Goal: Book appointment/travel/reservation

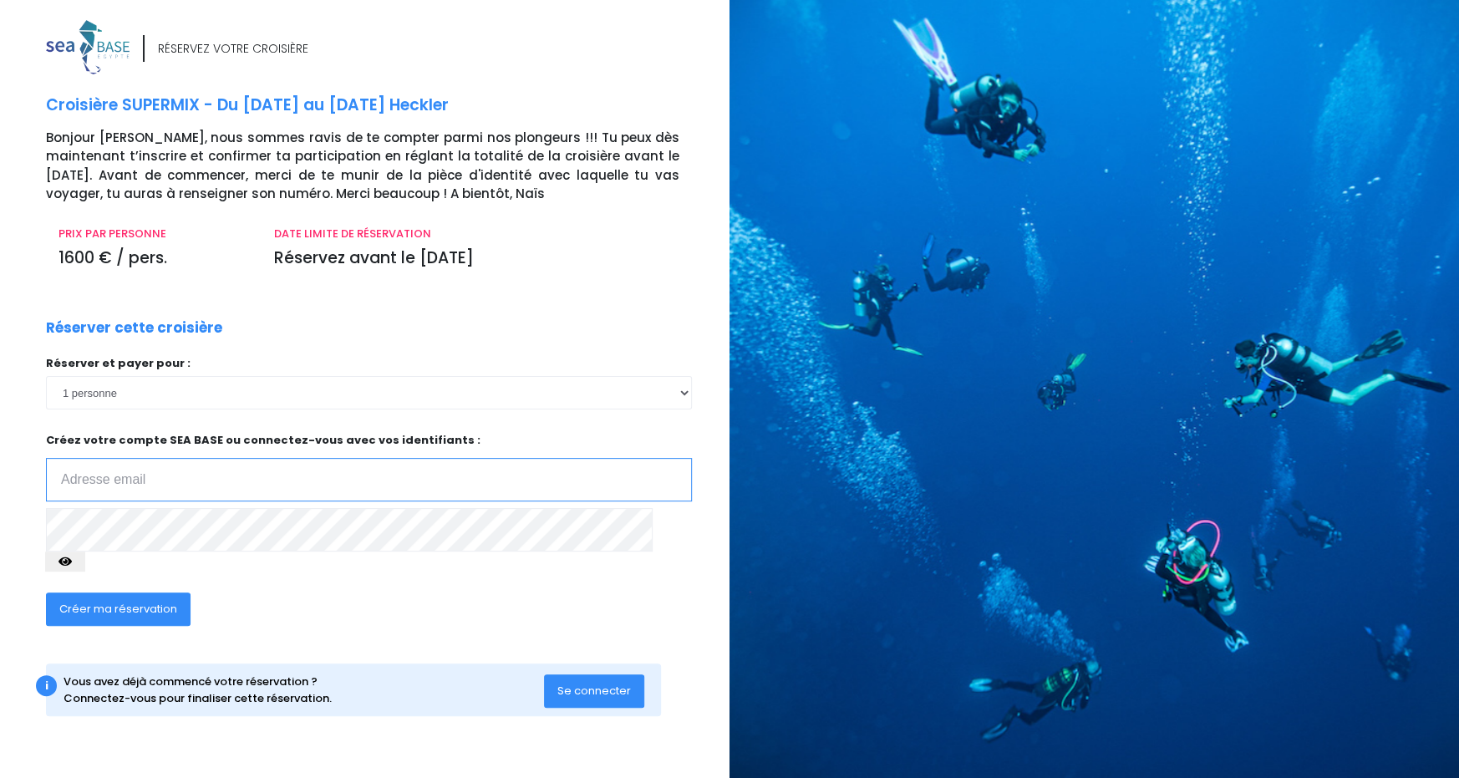
click at [145, 474] on input "email" at bounding box center [369, 479] width 646 height 43
type input "[EMAIL_ADDRESS][DOMAIN_NAME]"
drag, startPoint x: 263, startPoint y: 490, endPoint x: 94, endPoint y: 492, distance: 169.7
click at [94, 492] on input "[EMAIL_ADDRESS][DOMAIN_NAME]" at bounding box center [369, 479] width 646 height 43
click at [394, 592] on div "Créer ma réservation" at bounding box center [302, 614] width 538 height 64
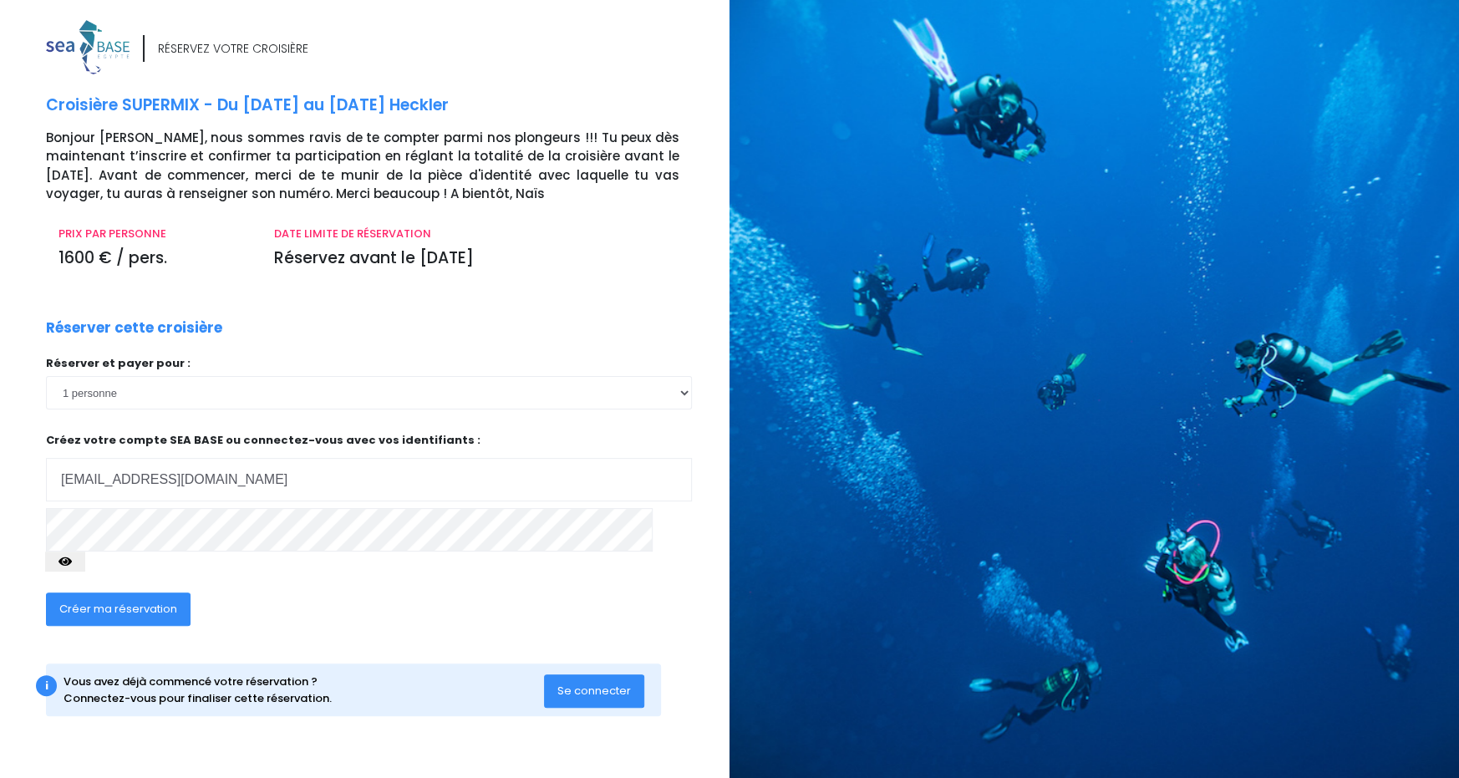
click at [3, 290] on div "RÉSERVEZ VOTRE CROISIÈRE Croisière SUPERMIX - Du 15/11/25 au 22/11/25 Heckler B…" at bounding box center [358, 395] width 742 height 750
click at [610, 683] on span "Se connecter" at bounding box center [594, 691] width 74 height 16
click at [72, 562] on icon "button" at bounding box center [64, 562] width 13 height 0
click at [103, 601] on span "Créer ma réservation" at bounding box center [118, 609] width 118 height 16
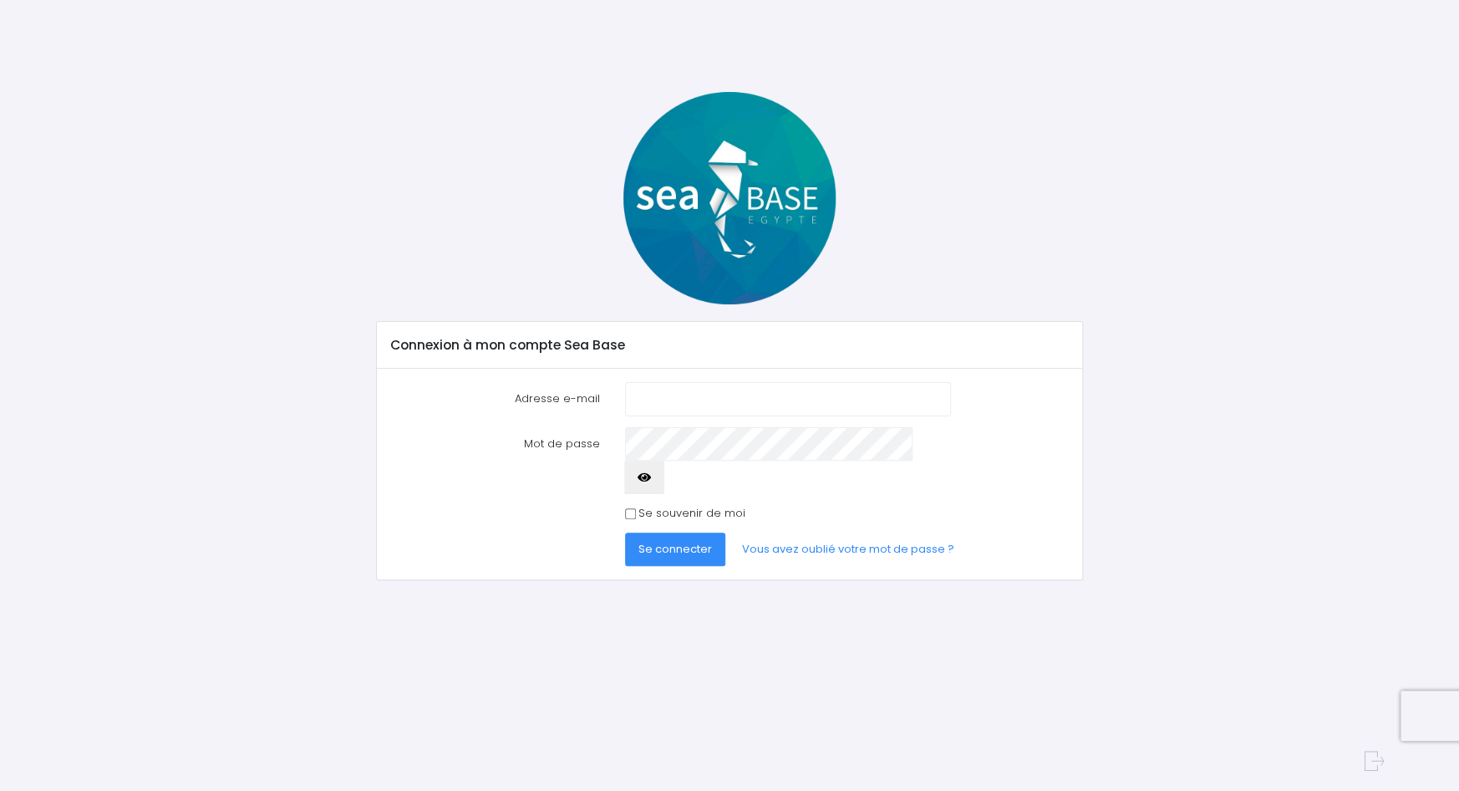
click at [715, 394] on input "Adresse e-mail" at bounding box center [788, 398] width 326 height 33
type input "[EMAIL_ADDRESS][DOMAIN_NAME]"
click at [664, 460] on button "button" at bounding box center [644, 476] width 40 height 33
click at [657, 541] on span "Se connecter" at bounding box center [675, 549] width 74 height 16
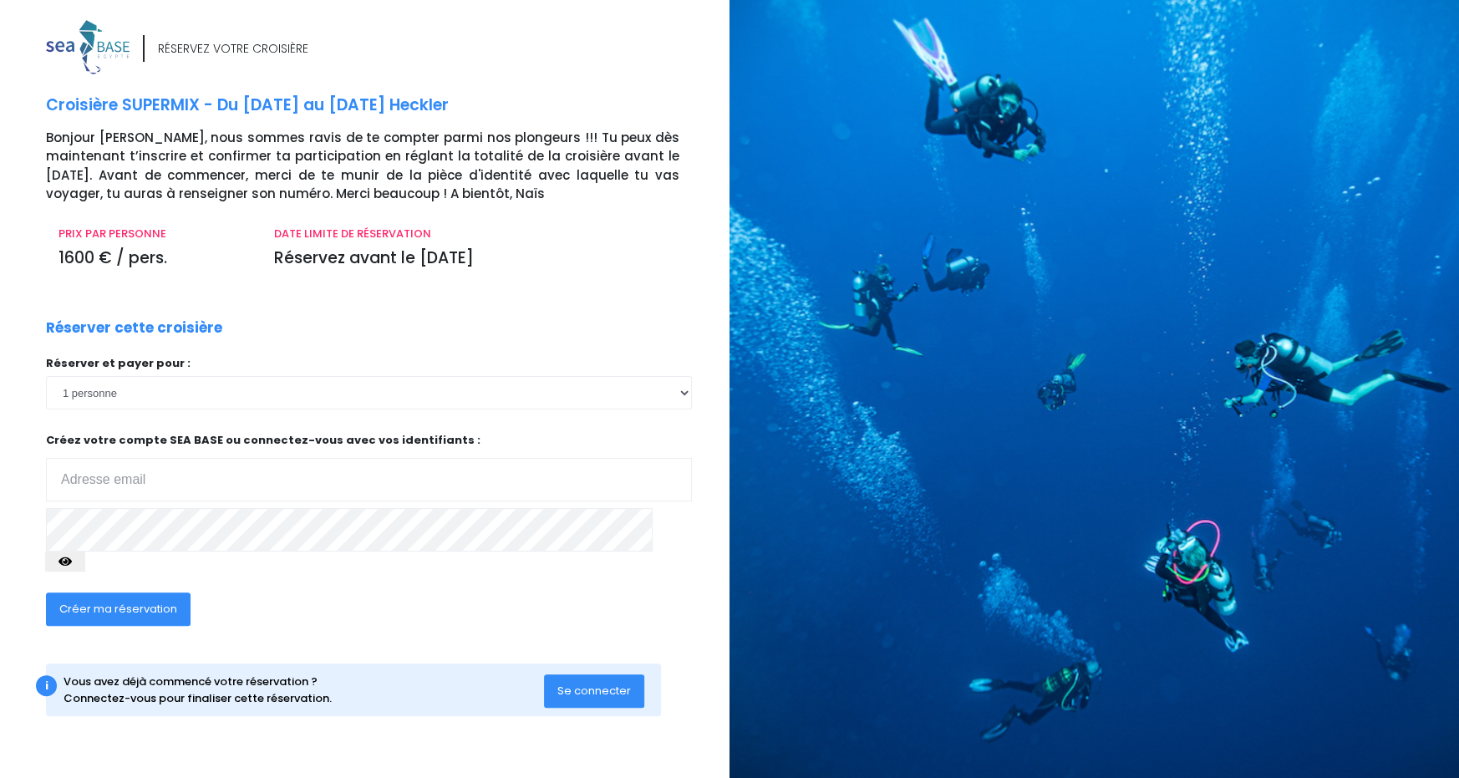
type input "[EMAIL_ADDRESS][DOMAIN_NAME]"
click at [314, 616] on div "Créer ma réservation" at bounding box center [302, 614] width 538 height 64
click at [72, 562] on icon "button" at bounding box center [64, 562] width 13 height 0
click at [324, 595] on div "Créer ma réservation" at bounding box center [302, 614] width 538 height 64
click at [122, 601] on span "Créer ma réservation" at bounding box center [118, 609] width 118 height 16
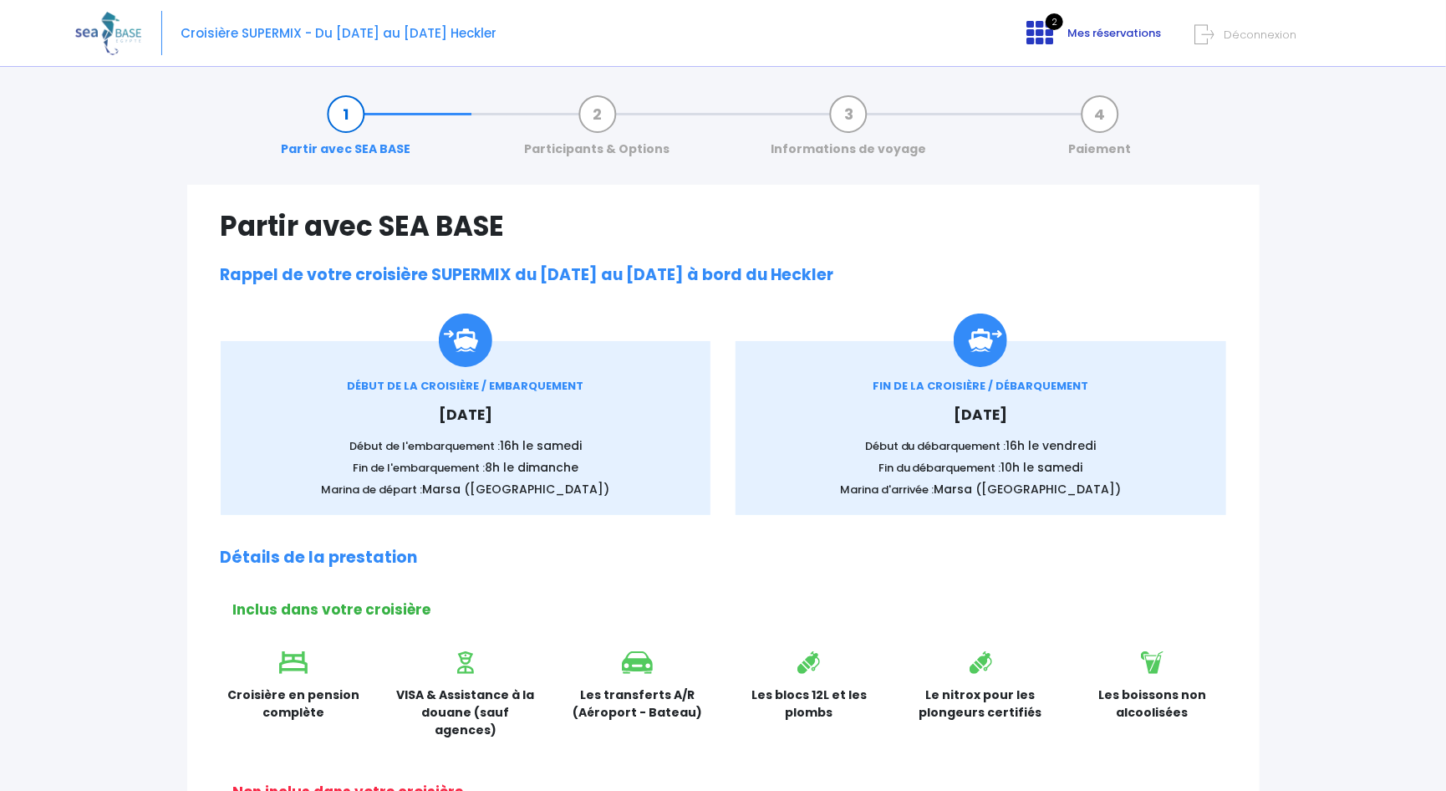
click at [1046, 30] on icon at bounding box center [1039, 32] width 27 height 27
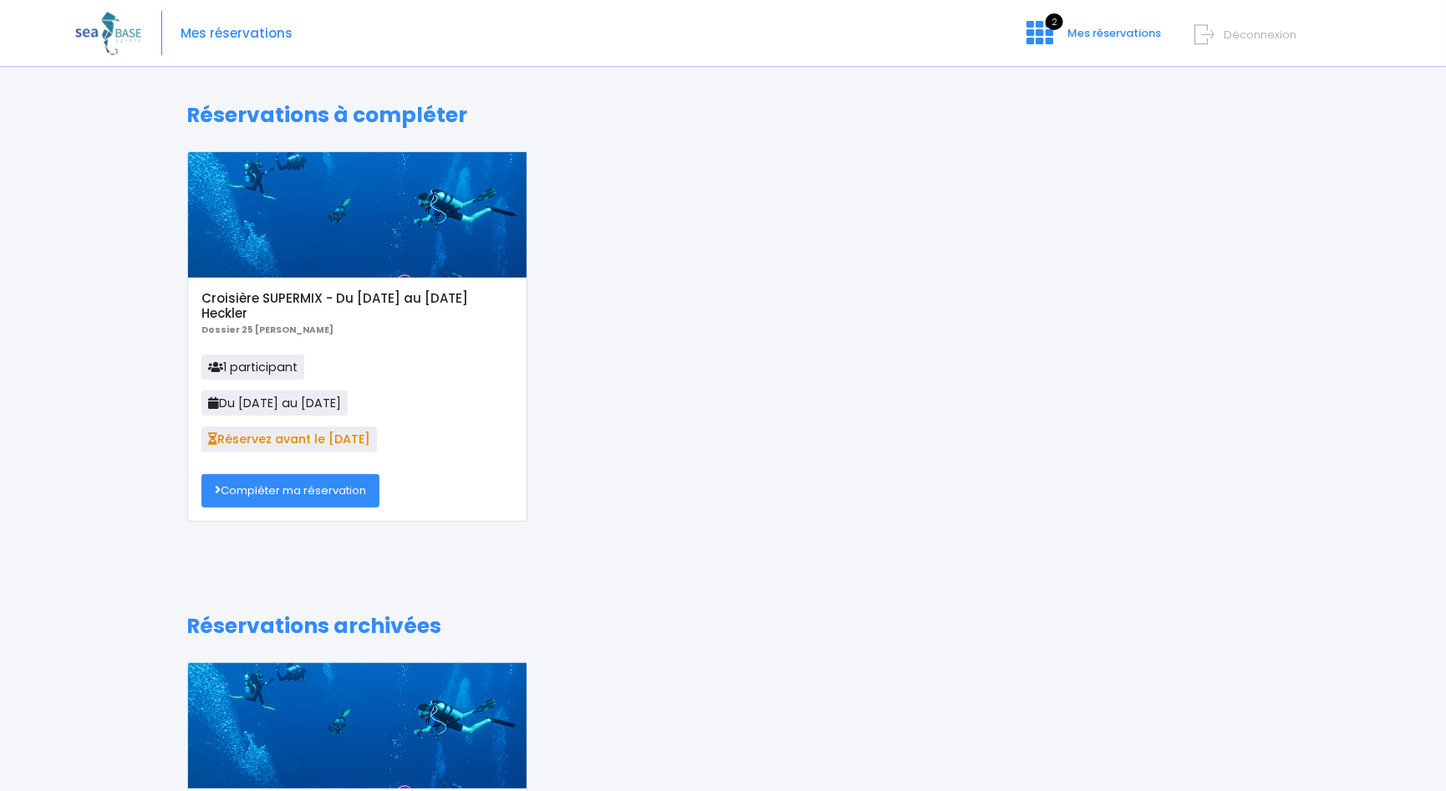
click at [301, 480] on link "Compléter ma réservation" at bounding box center [290, 490] width 178 height 33
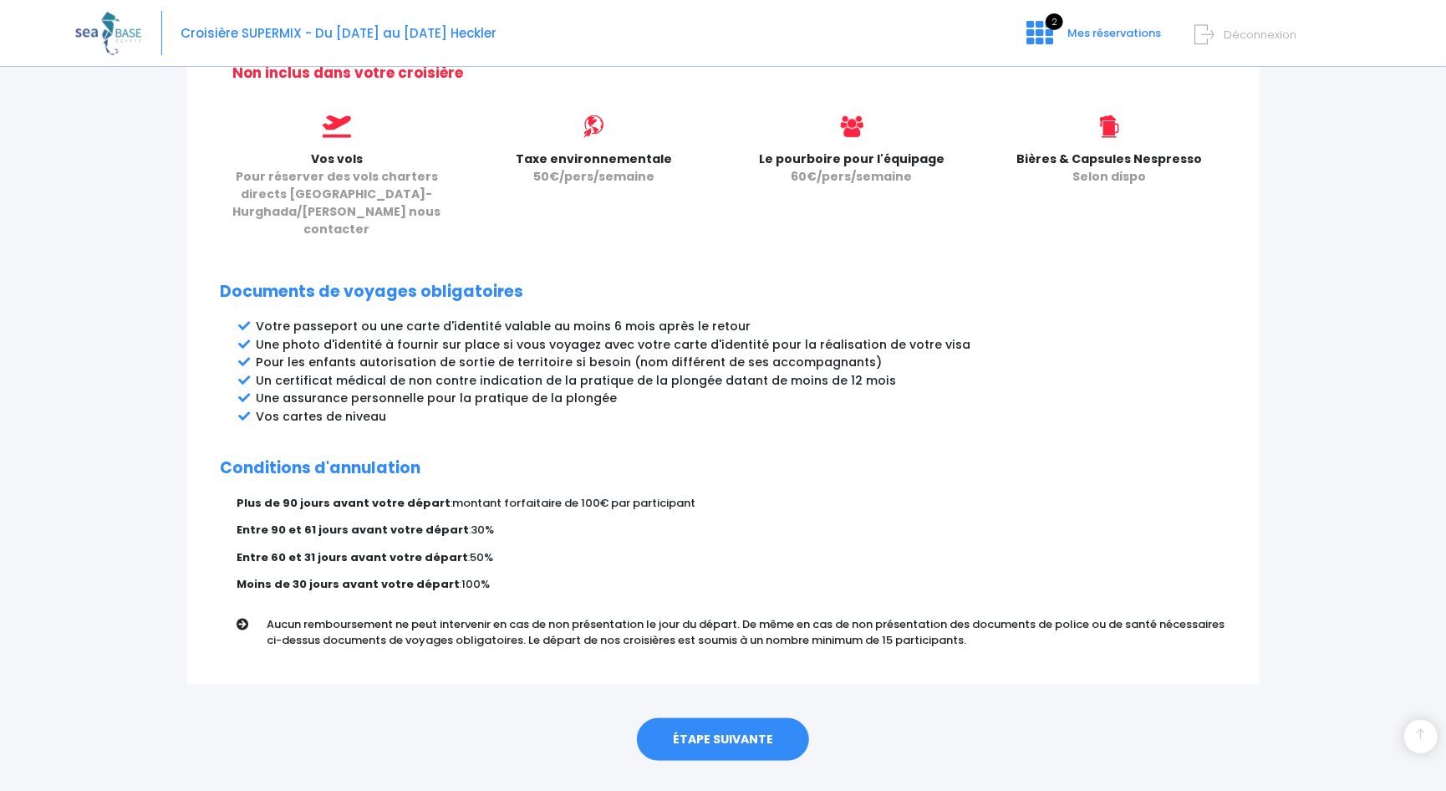
scroll to position [719, 0]
click at [694, 717] on link "ÉTAPE SUIVANTE" at bounding box center [723, 738] width 172 height 43
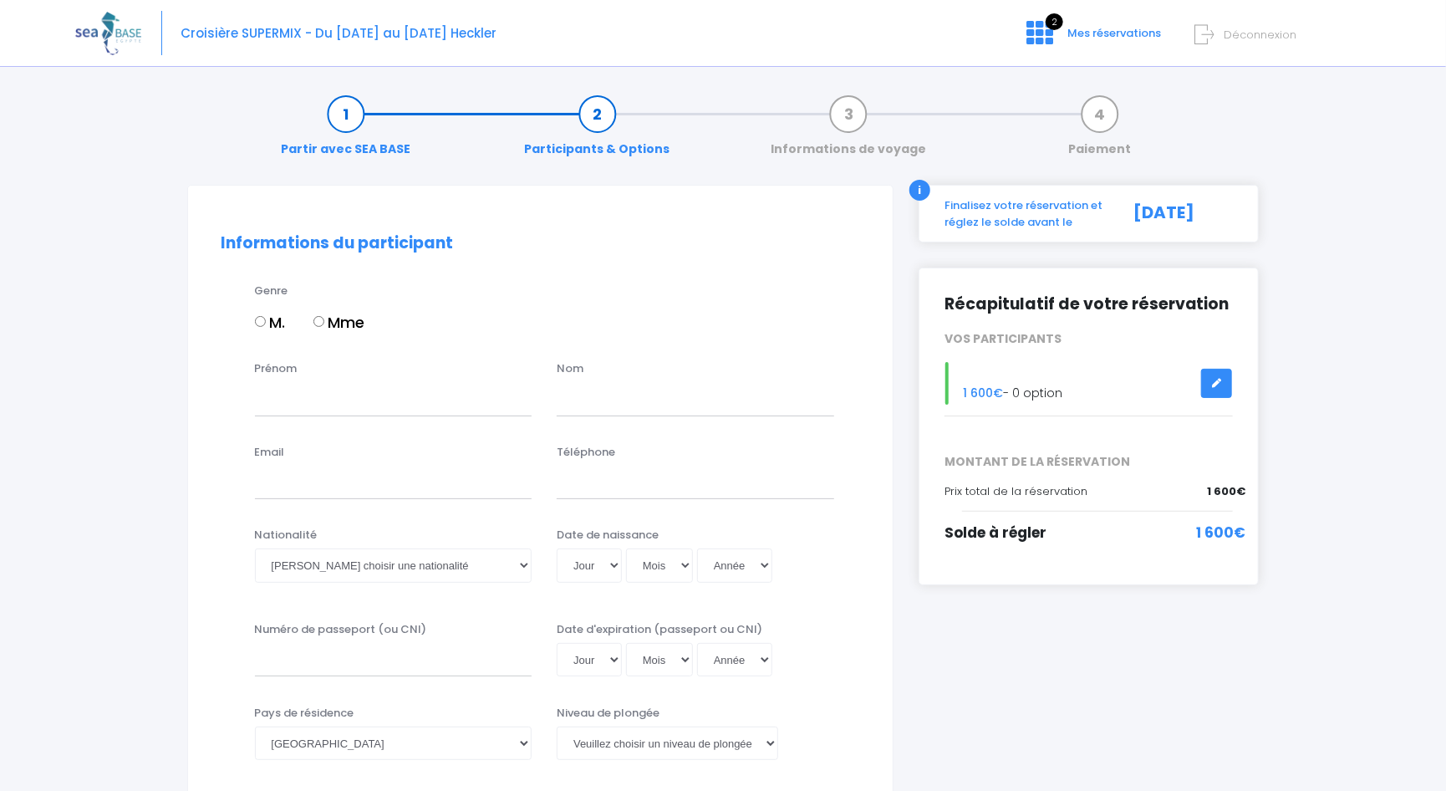
click at [257, 318] on input "M." at bounding box center [260, 321] width 11 height 11
radio input "true"
click at [287, 404] on input "Prénom" at bounding box center [393, 398] width 277 height 33
type input "François"
type input "Moreau"
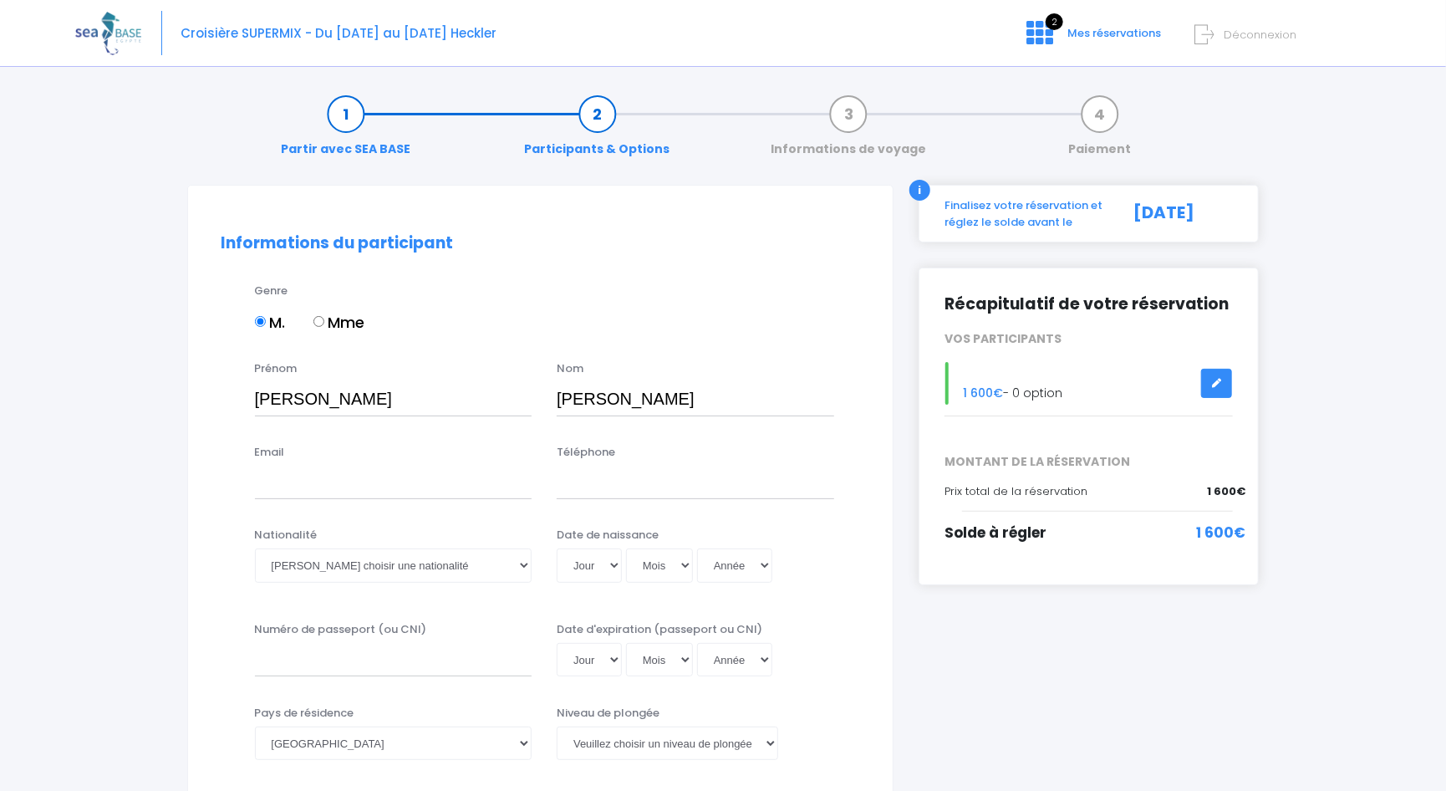
type input "maniwall@neuf.fr"
type input "+33 (0)616598251"
type input "24AA84139"
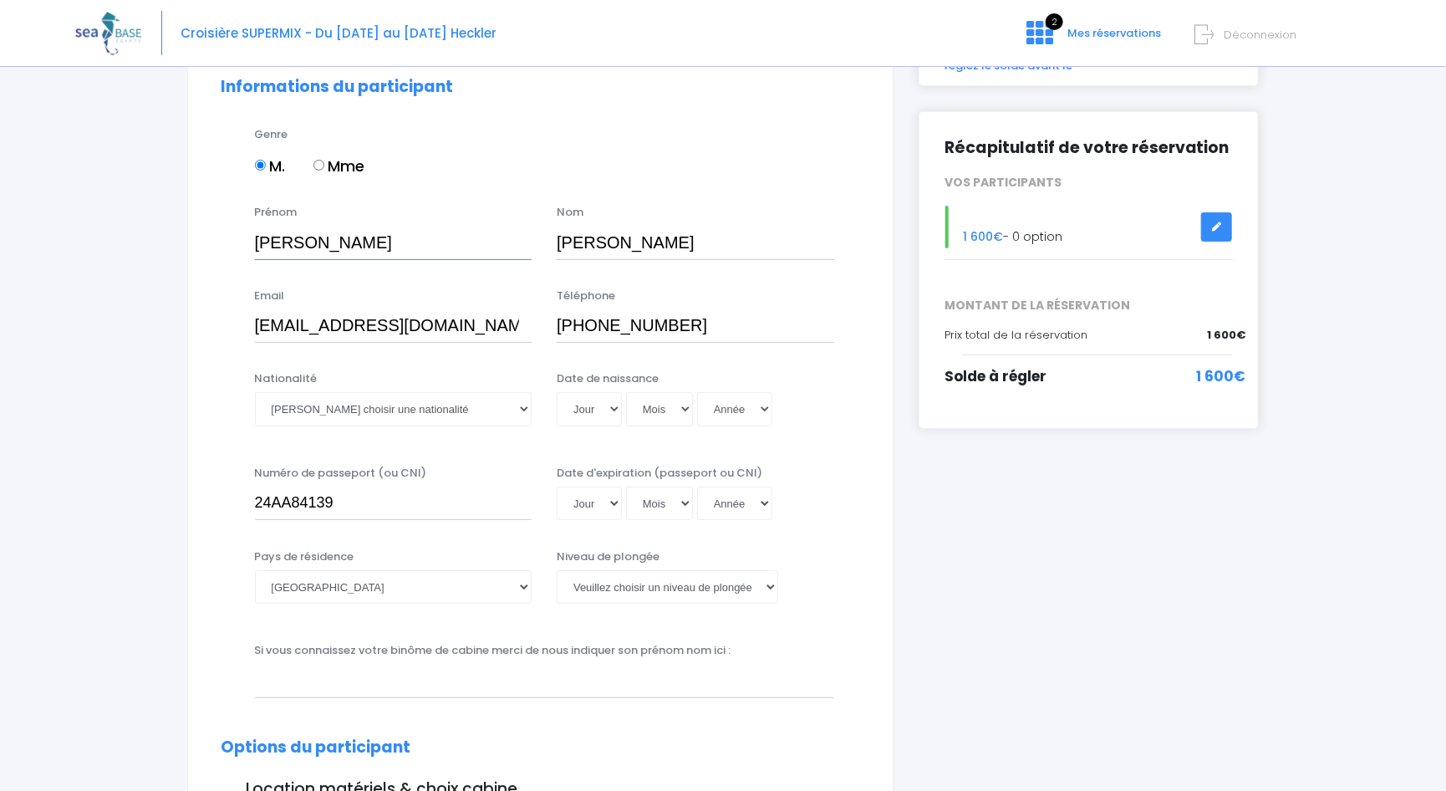
scroll to position [167, 0]
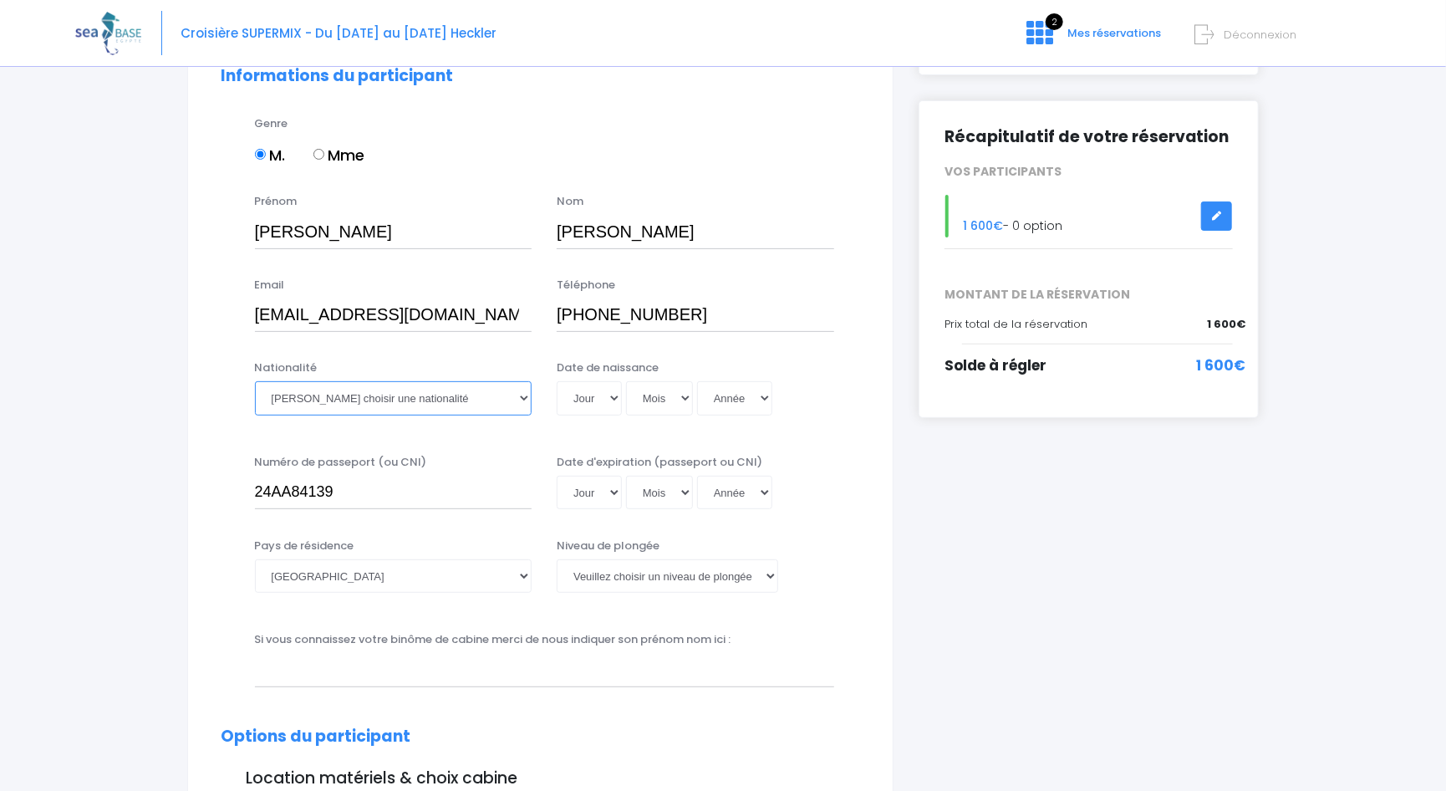
click at [524, 401] on select "Veuillez choisir une nationalité Afghane Albanaise Algerienne Allemande America…" at bounding box center [393, 397] width 277 height 33
select select "Française"
click at [255, 381] on select "Veuillez choisir une nationalité Afghane Albanaise Algerienne Allemande America…" at bounding box center [393, 397] width 277 height 33
click at [613, 399] on select "Jour 01 02 03 04 05 06 07 08 09 10 11 12 13 14 15 16 17 18 19 20 21 22 23 24 25…" at bounding box center [589, 397] width 65 height 33
select select "22"
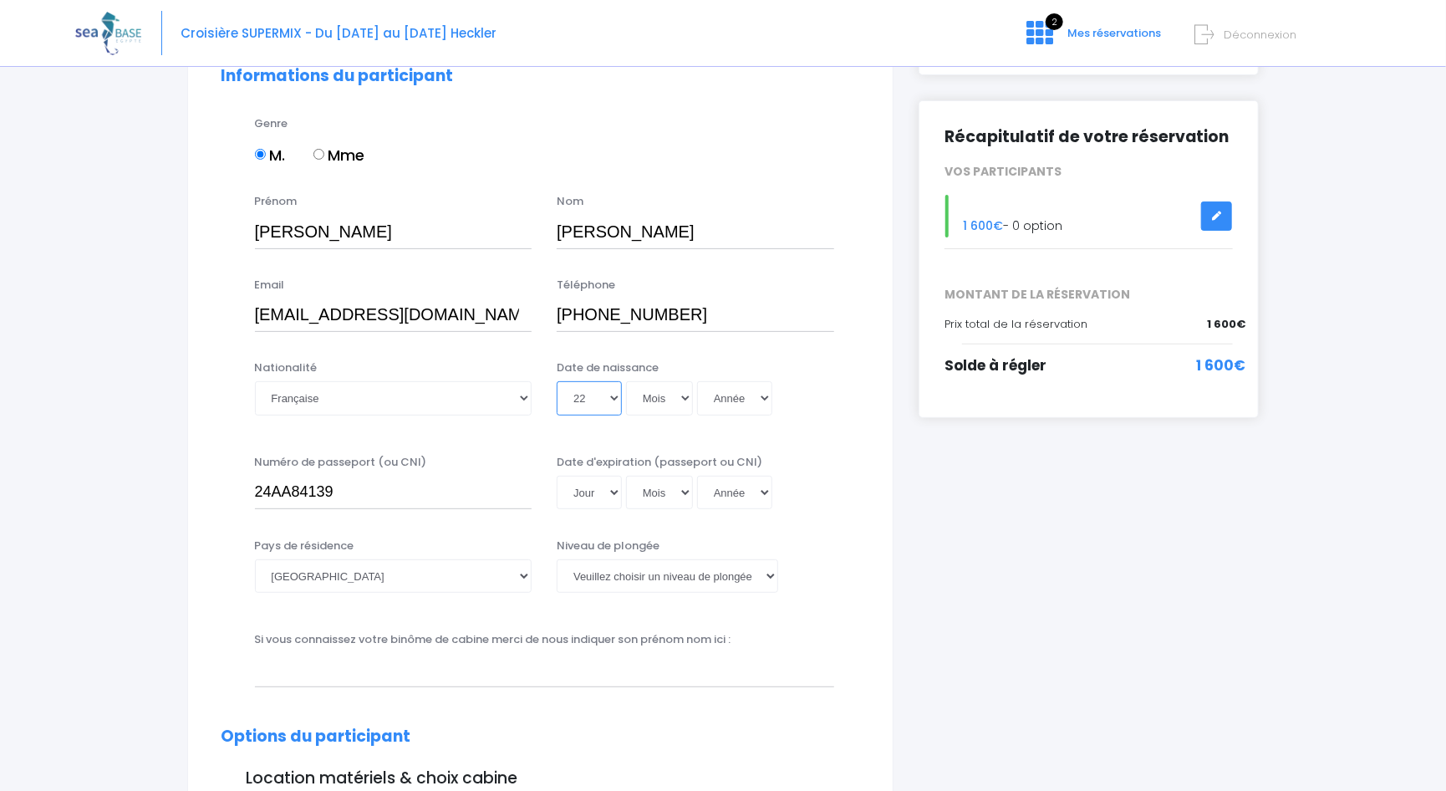
click at [557, 381] on select "Jour 01 02 03 04 05 06 07 08 09 10 11 12 13 14 15 16 17 18 19 20 21 22 23 24 25…" at bounding box center [589, 397] width 65 height 33
click at [658, 398] on select "Mois 01 02 03 04 05 06 07 08 09 10 11 12" at bounding box center [659, 397] width 67 height 33
select select "06"
click at [626, 381] on select "Mois 01 02 03 04 05 06 07 08 09 10 11 12" at bounding box center [659, 397] width 67 height 33
click at [740, 402] on select "Année 2045 2044 2043 2042 2041 2040 2039 2038 2037 2036 2035 2034 2033 2032 203…" at bounding box center [734, 397] width 75 height 33
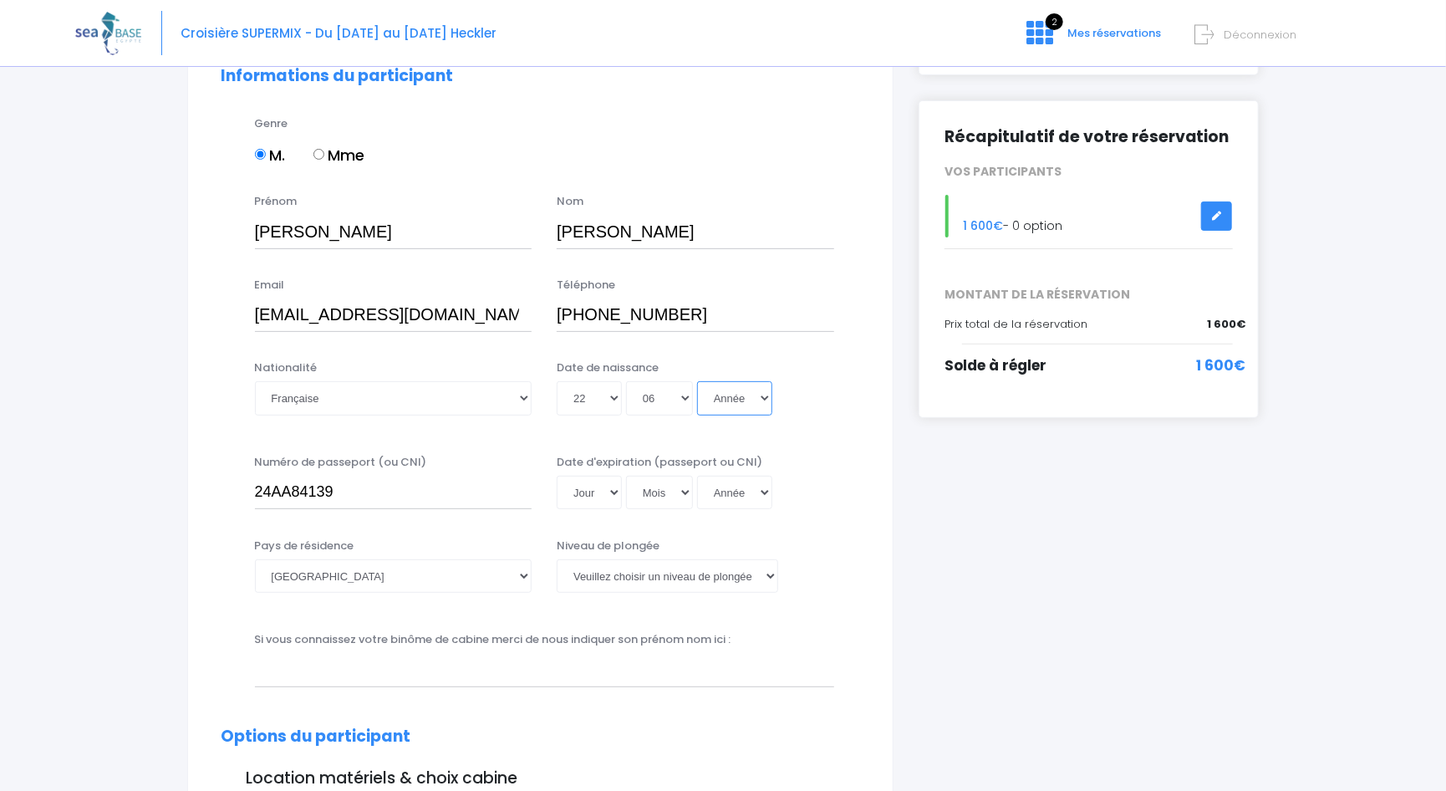
select select "1964"
click at [697, 381] on select "Année 2045 2044 2043 2042 2041 2040 2039 2038 2037 2036 2035 2034 2033 2032 203…" at bounding box center [734, 397] width 75 height 33
type input "1964-06-22"
click at [866, 682] on div "Si vous connaissez votre binôme de cabine merci de nous indiquer son prénom nom…" at bounding box center [540, 664] width 663 height 66
click at [611, 493] on select "Jour 01 02 03 04 05 06 07 08 09 10 11 12 13 14 15 16 17 18 19 20 21 22 23 24 25…" at bounding box center [589, 491] width 65 height 33
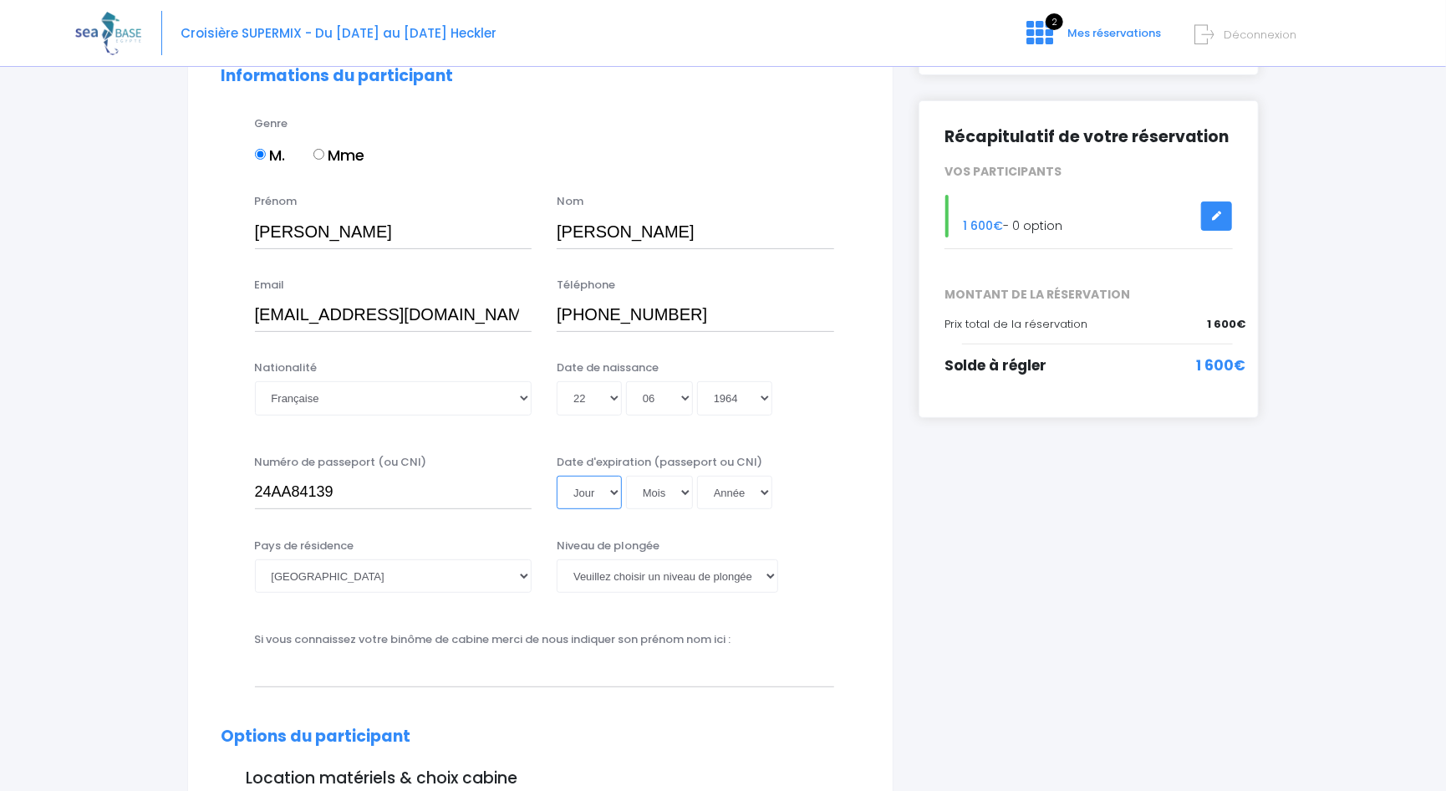
select select "07"
click at [557, 475] on select "Jour 01 02 03 04 05 06 07 08 09 10 11 12 13 14 15 16 17 18 19 20 21 22 23 24 25…" at bounding box center [589, 491] width 65 height 33
click at [686, 496] on select "Mois 01 02 03 04 05 06 07 08 09 10 11 12" at bounding box center [659, 491] width 67 height 33
select select "01"
click at [626, 475] on select "Mois 01 02 03 04 05 06 07 08 09 10 11 12" at bounding box center [659, 491] width 67 height 33
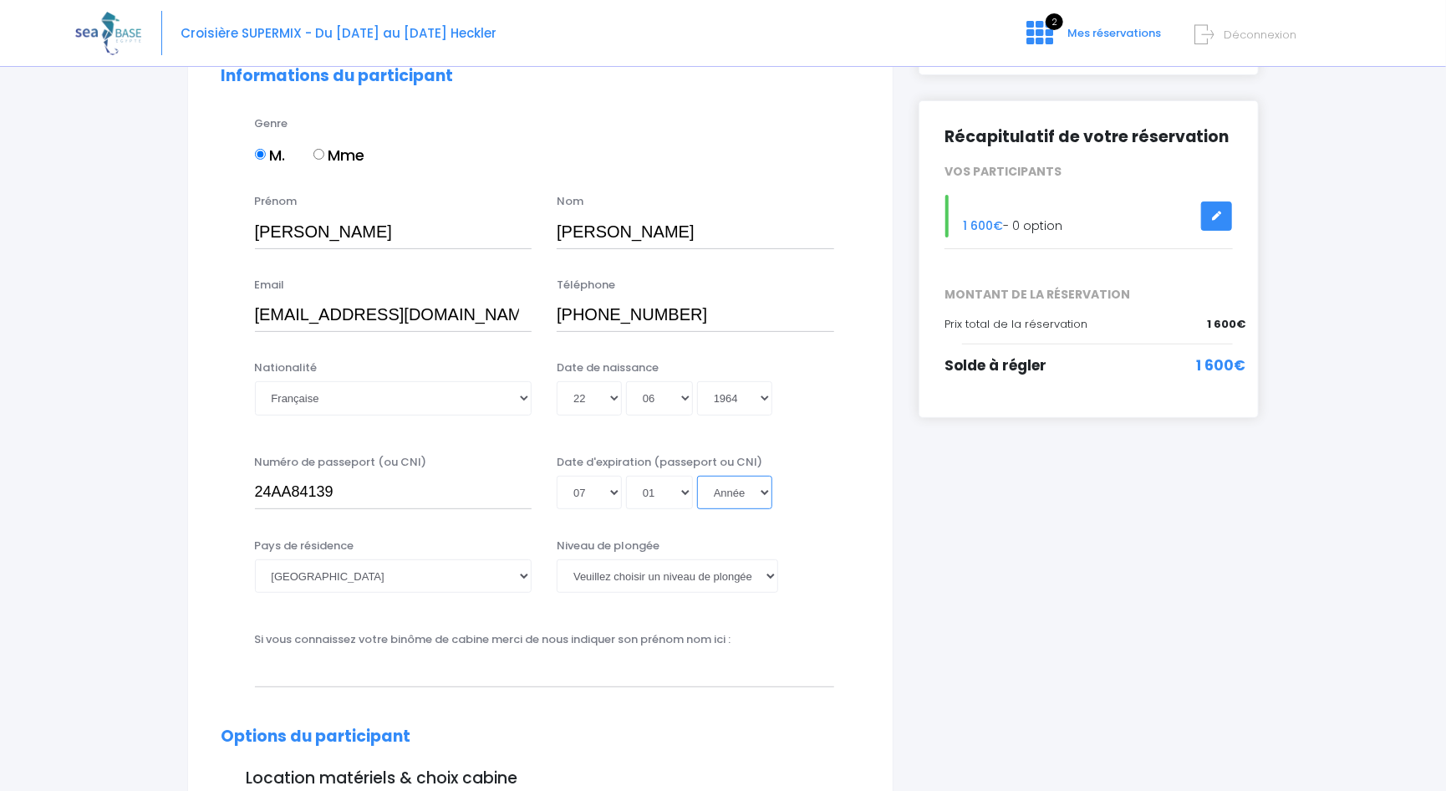
click at [720, 505] on select "Année 2045 2044 2043 2042 2041 2040 2039 2038 2037 2036 2035 2034 2033 2032 203…" at bounding box center [734, 491] width 75 height 33
select select "2034"
click at [697, 475] on select "Année 2045 2044 2043 2042 2041 2040 2039 2038 2037 2036 2035 2034 2033 2032 203…" at bounding box center [734, 491] width 75 height 33
type input "2034-01-07"
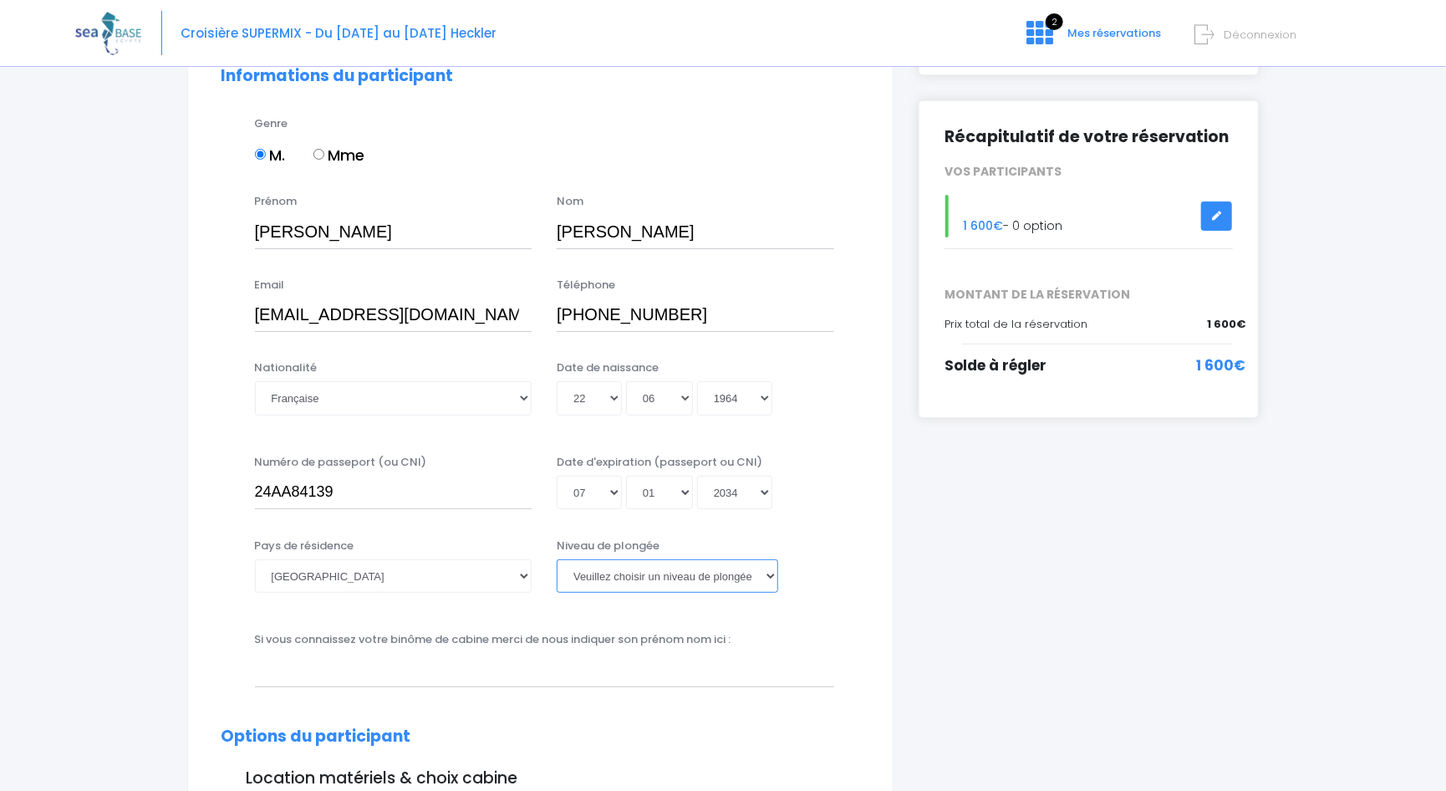
click at [665, 580] on select "Veuillez choisir un niveau de plongée Non plongeur Junior OW diver Adventure OW…" at bounding box center [667, 575] width 221 height 33
select select "N3"
click at [557, 559] on select "Veuillez choisir un niveau de plongée Non plongeur Junior OW diver Adventure OW…" at bounding box center [667, 575] width 221 height 33
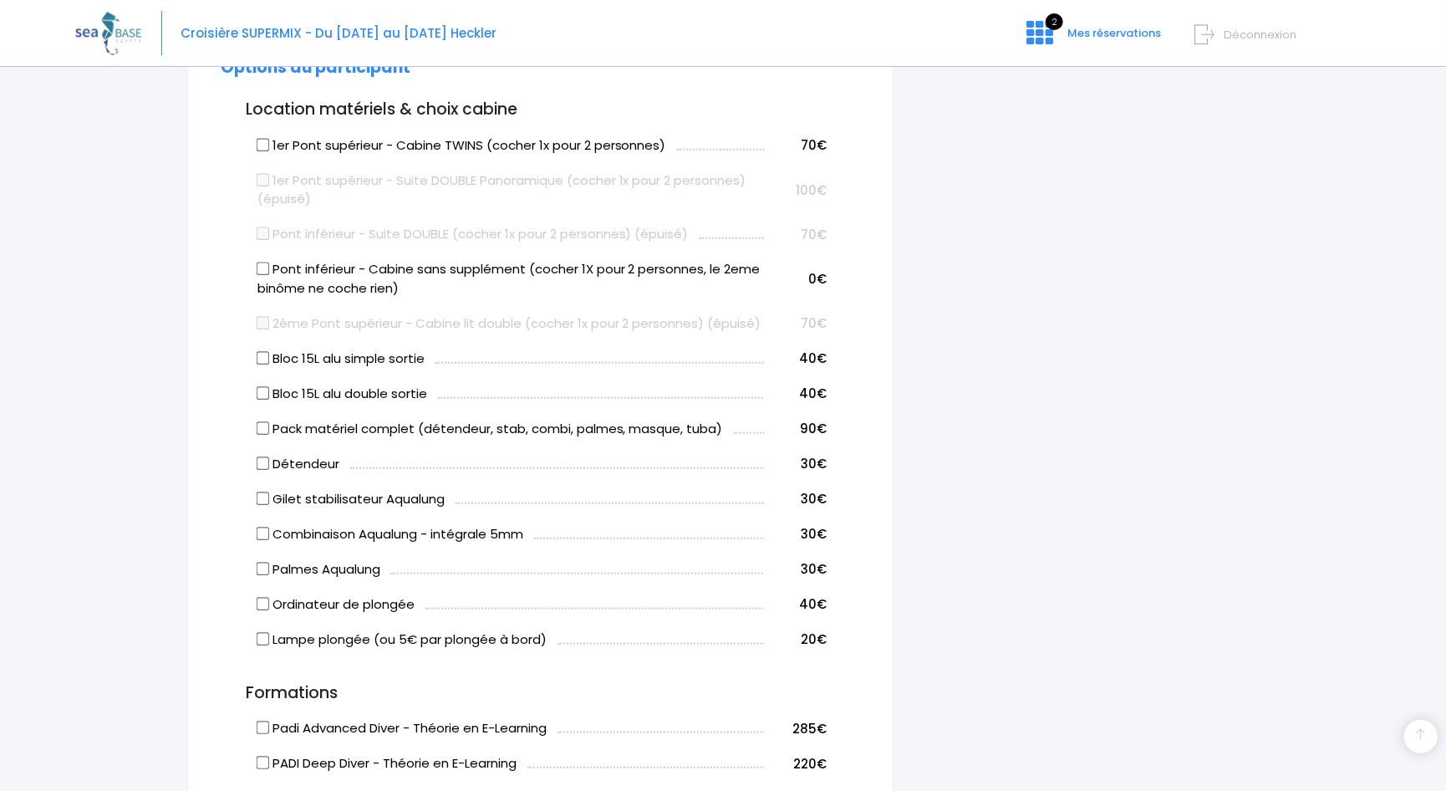
scroll to position [919, 0]
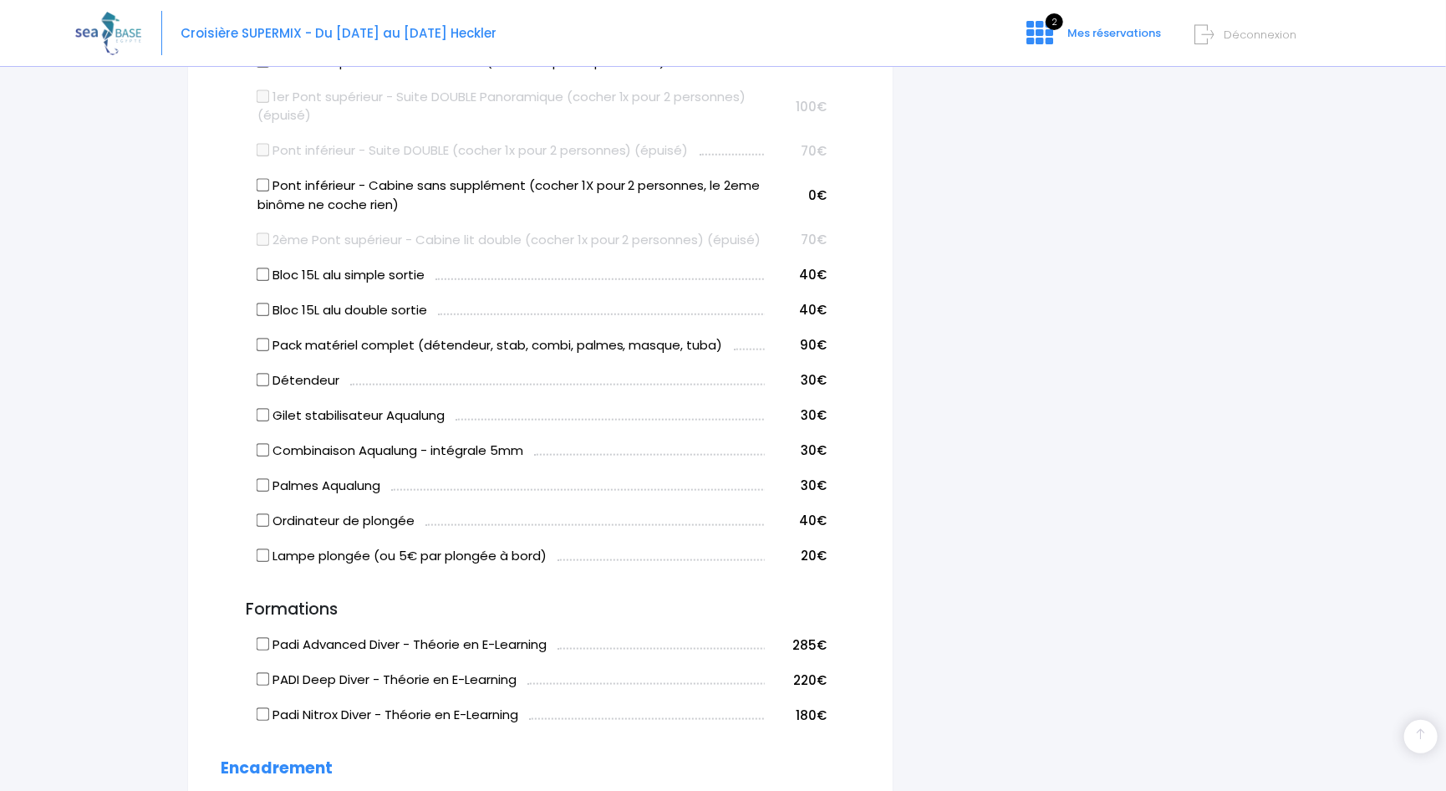
click at [264, 421] on input "Gilet stabilisateur Aqualung" at bounding box center [262, 414] width 13 height 13
checkbox input "true"
click at [261, 456] on input "Combinaison Aqualung - intégrale 5mm" at bounding box center [262, 449] width 13 height 13
checkbox input "true"
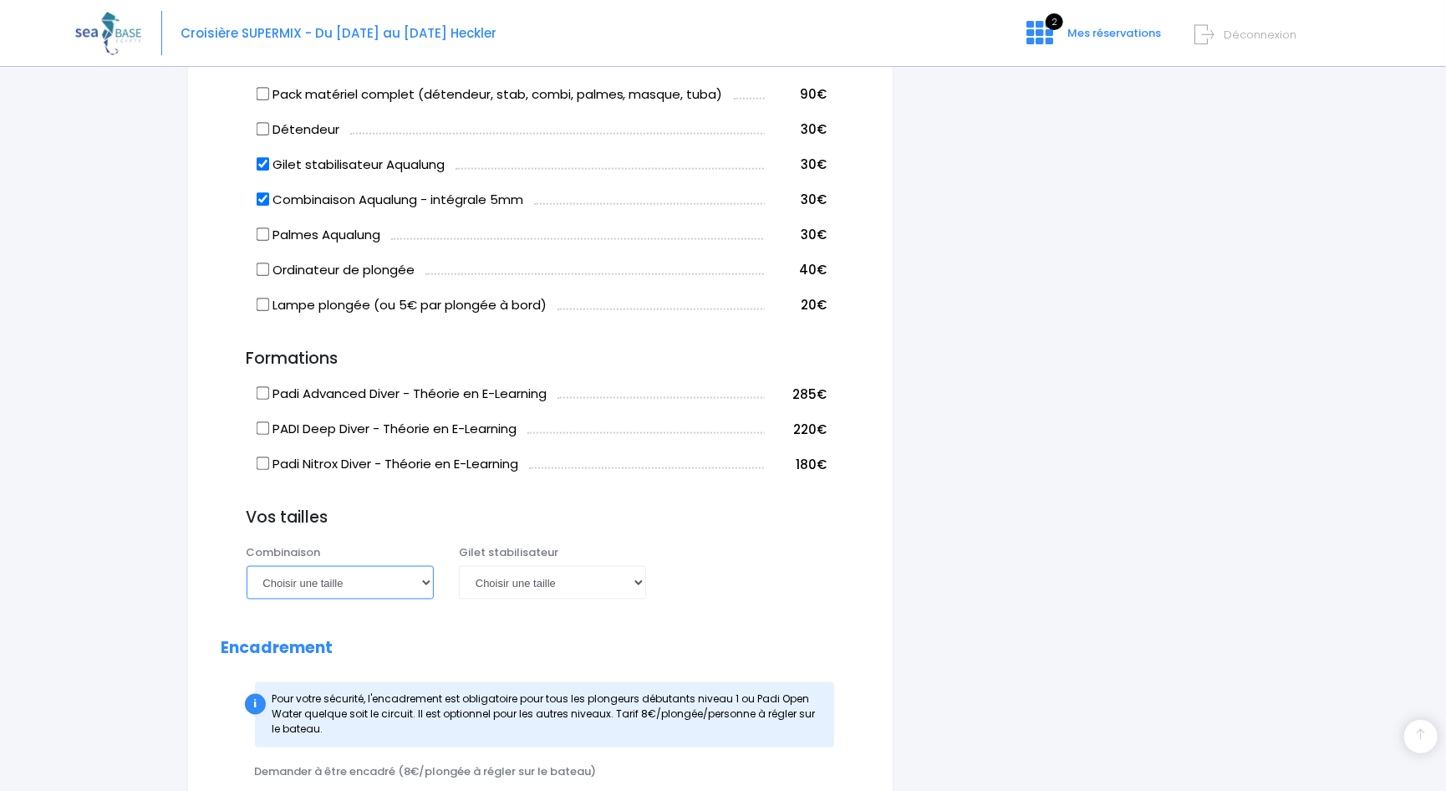
click at [428, 599] on select "Choisir une taille XS S M ML L XL XXL" at bounding box center [340, 582] width 187 height 33
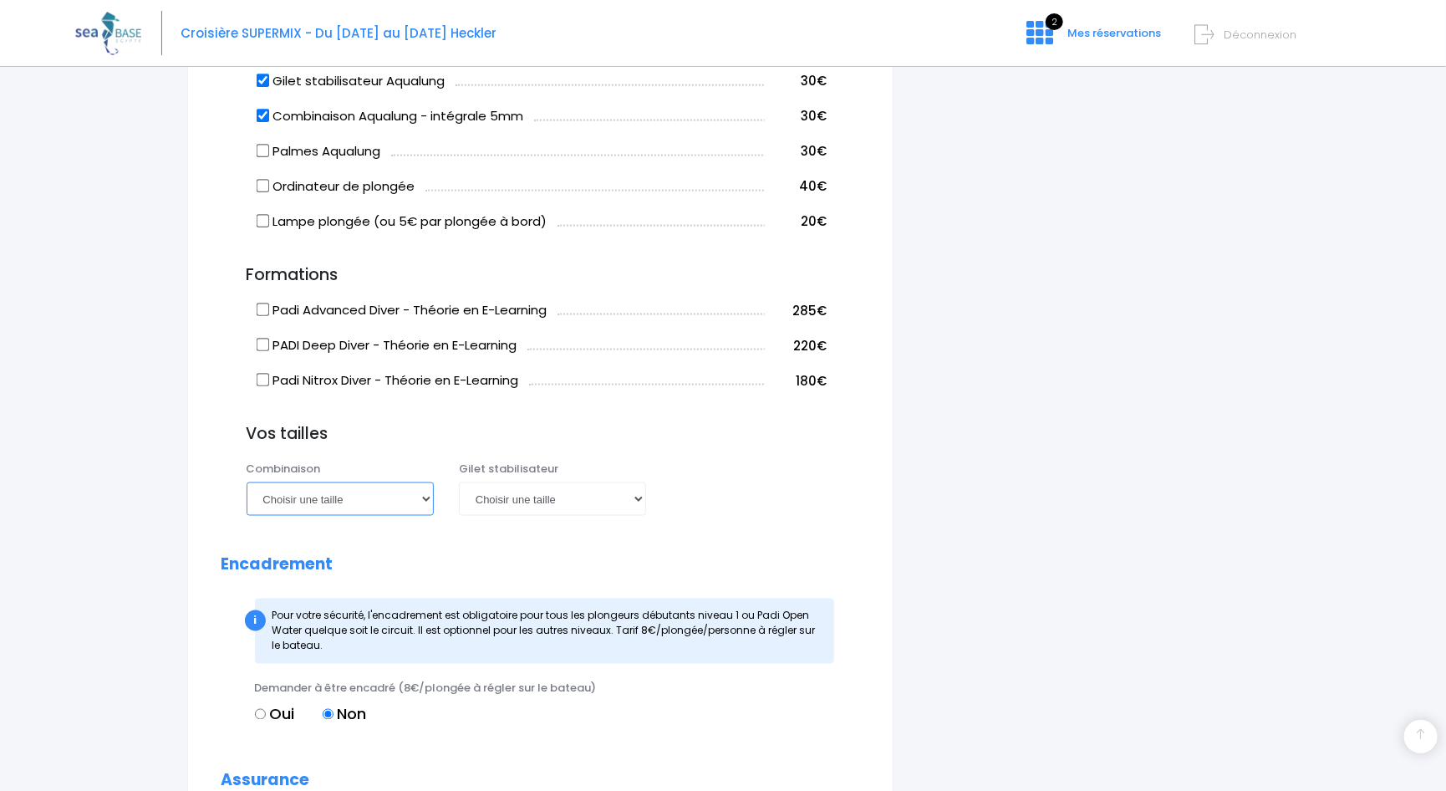
click at [425, 516] on select "Choisir une taille XS S M ML L XL XXL" at bounding box center [340, 498] width 187 height 33
select select "ML"
click at [247, 501] on select "Choisir une taille XS S M ML L XL XXL" at bounding box center [340, 498] width 187 height 33
click at [608, 516] on select "Choisir une taille XXS XS S M ML L XL XXL" at bounding box center [552, 498] width 187 height 33
select select "ML"
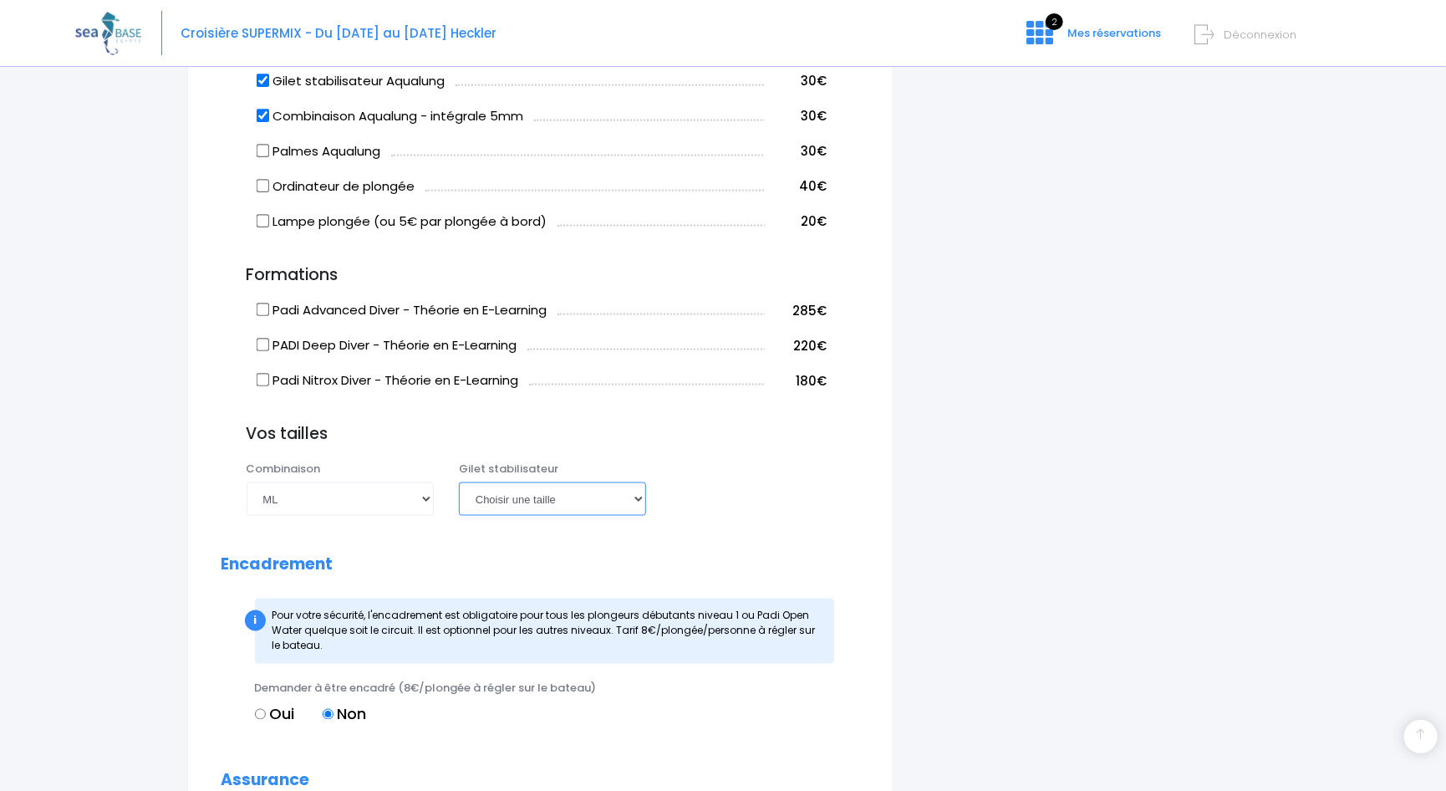
click at [459, 501] on select "Choisir une taille XXS XS S M ML L XL XXL" at bounding box center [552, 498] width 187 height 33
click at [733, 551] on form "Informations du participant Genre M. Mme Prénom François Nom Moreau" at bounding box center [540, 124] width 638 height 2286
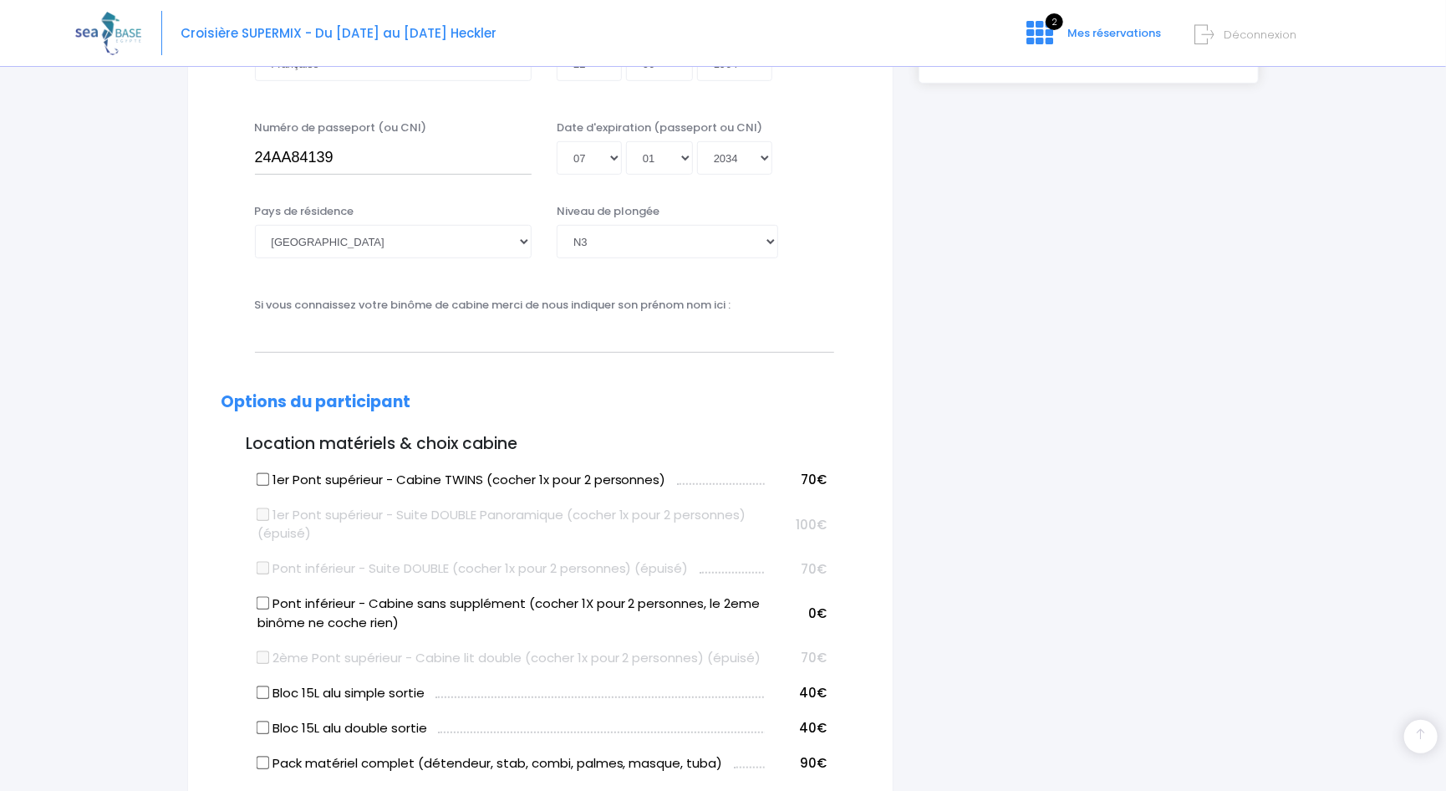
scroll to position [669, 0]
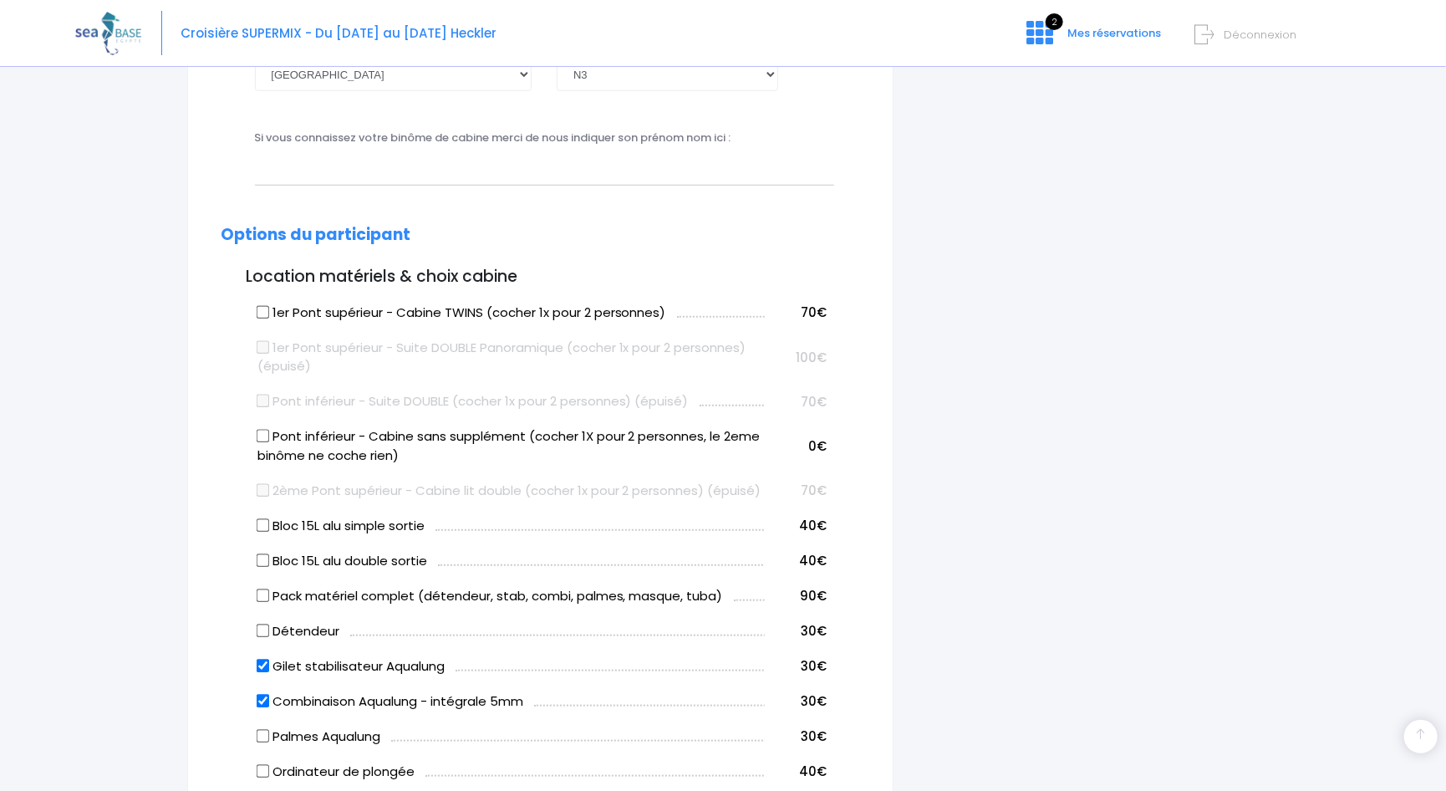
click at [263, 435] on input "Pont inférieur - Cabine sans supplément (cocher 1X pour 2 personnes, le 2eme bi…" at bounding box center [262, 436] width 13 height 13
checkbox input "true"
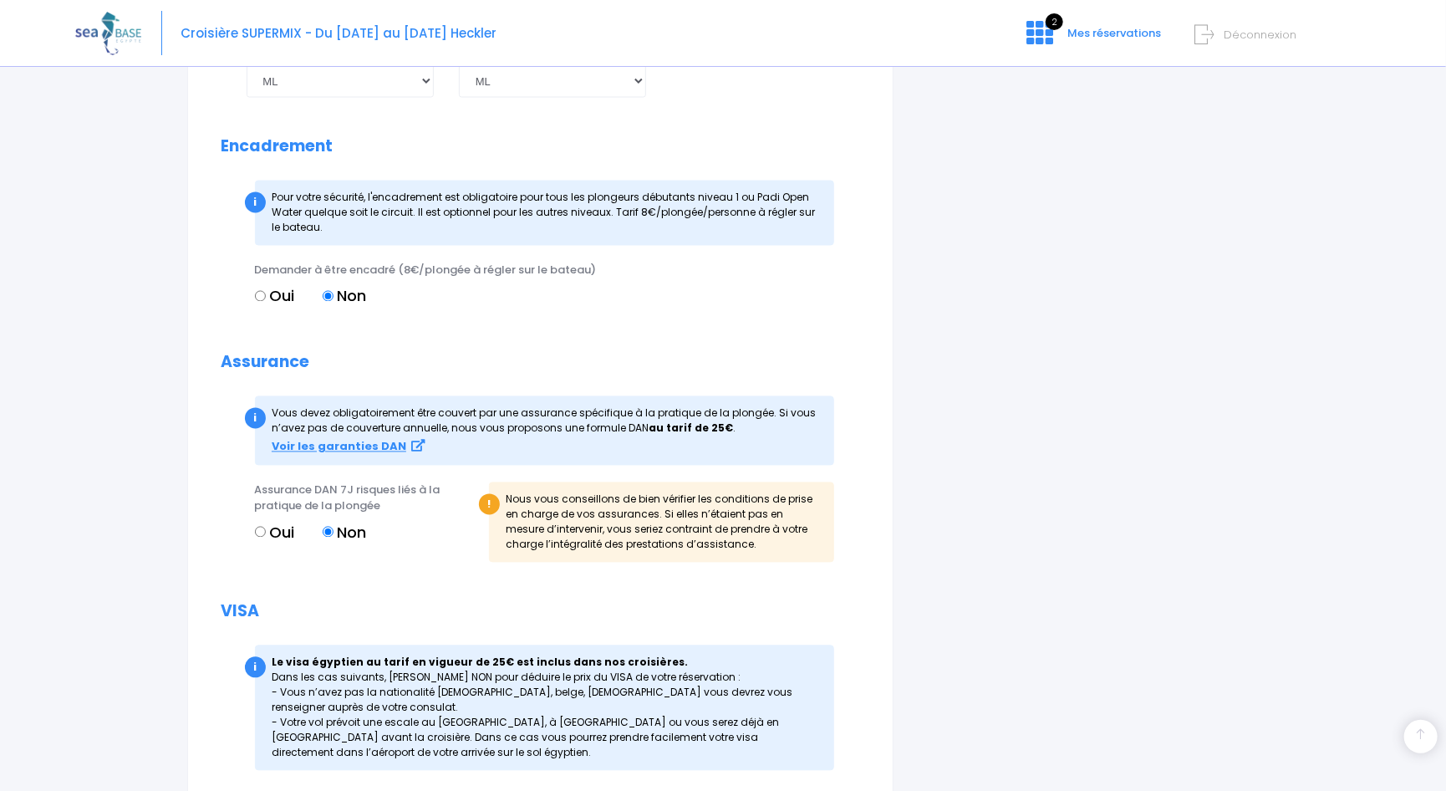
scroll to position [1916, 0]
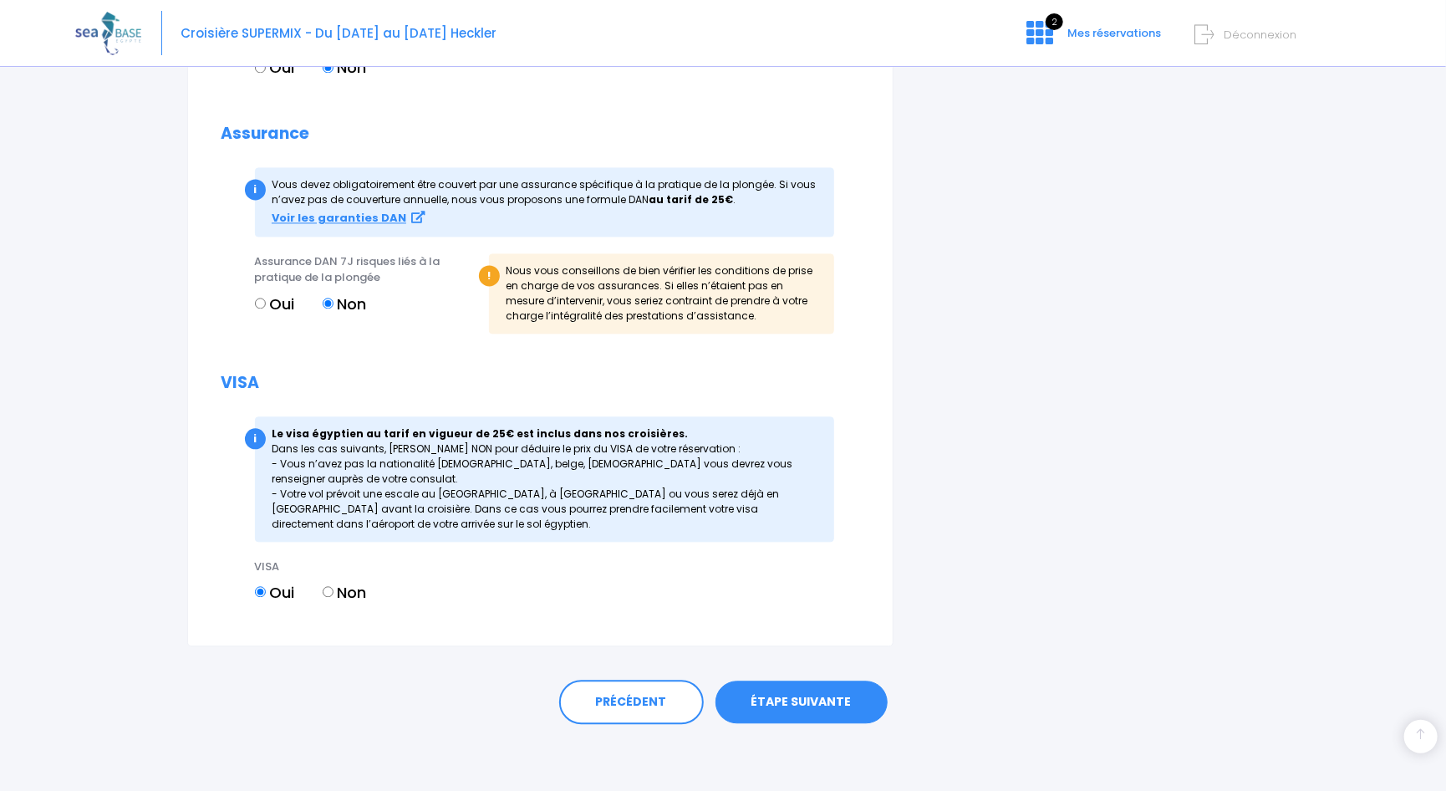
click at [822, 708] on link "ÉTAPE SUIVANTE" at bounding box center [801, 701] width 172 height 43
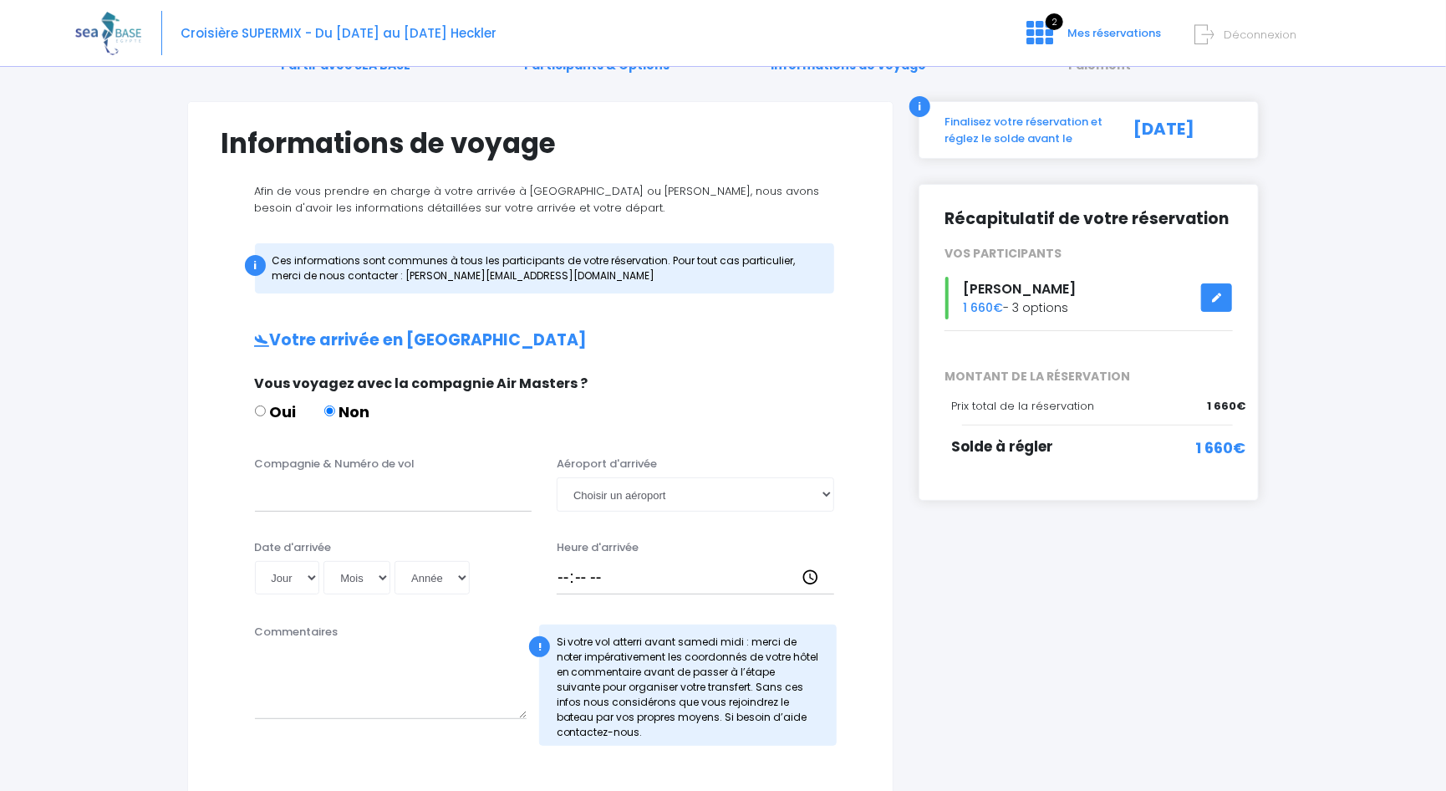
scroll to position [251, 0]
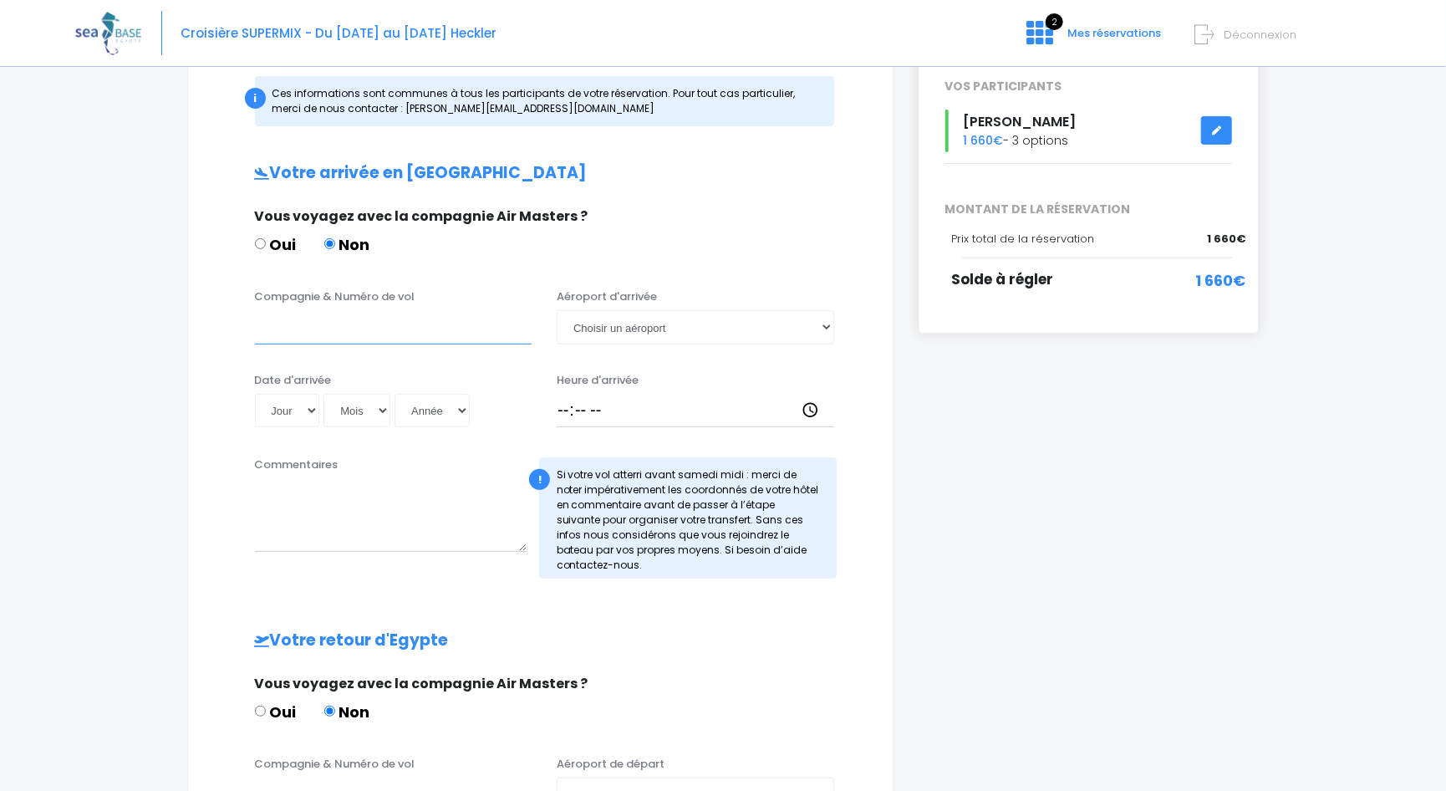
click at [308, 328] on input "Compagnie & Numéro de vol" at bounding box center [393, 326] width 277 height 33
type input "Transavia"
click at [281, 409] on select "Jour 01 02 03 04 05 06 07 08 09 10 11 12 13 14 15 16 17 18 19 20 21 22 23 24 25…" at bounding box center [287, 410] width 65 height 33
select select "15"
click at [255, 394] on select "Jour 01 02 03 04 05 06 07 08 09 10 11 12 13 14 15 16 17 18 19 20 21 22 23 24 25…" at bounding box center [287, 410] width 65 height 33
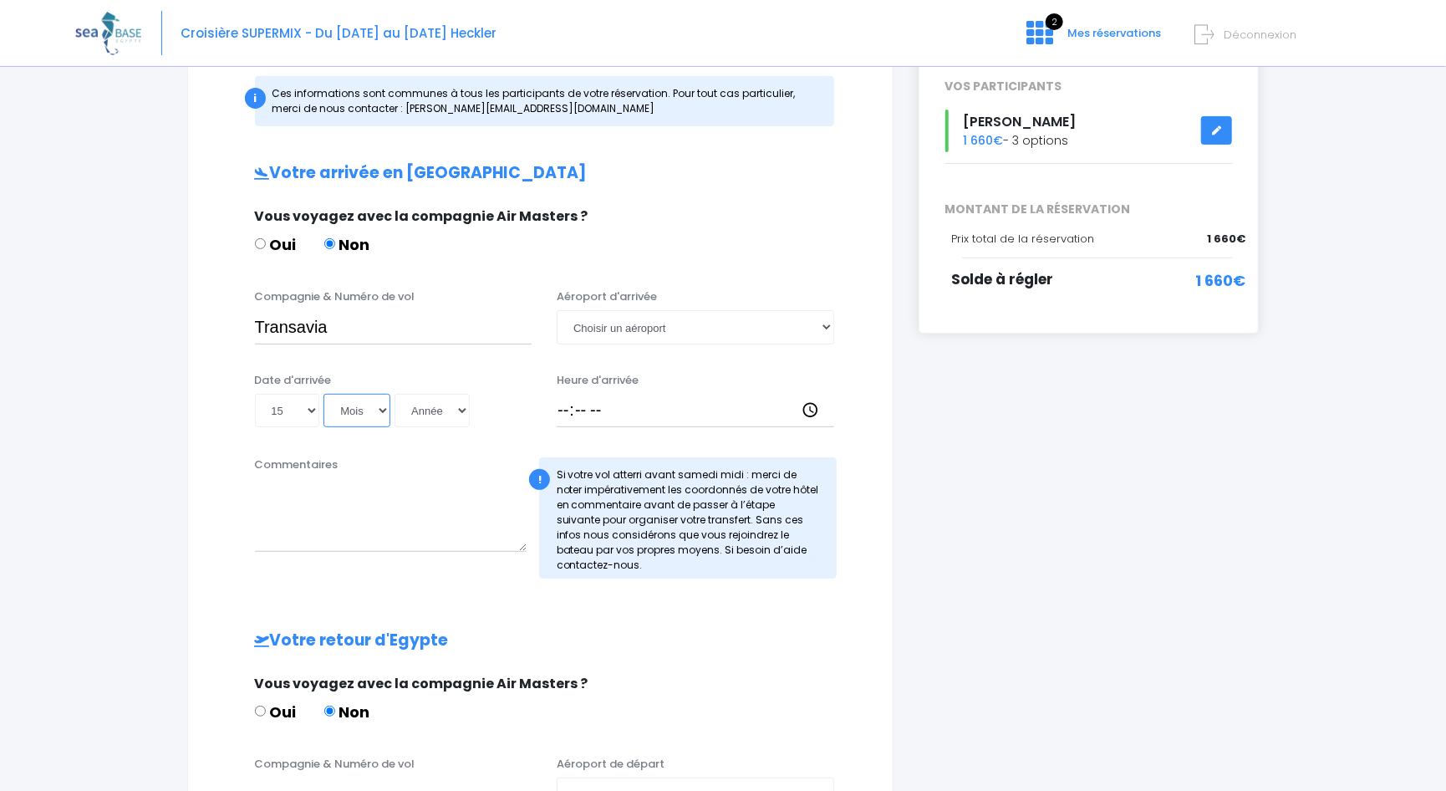
drag, startPoint x: 353, startPoint y: 395, endPoint x: 354, endPoint y: 409, distance: 13.4
click at [353, 396] on select "Mois 01 02 03 04 05 06 07 08 09 10 11 12" at bounding box center [356, 410] width 67 height 33
select select "11"
click at [323, 394] on select "Mois 01 02 03 04 05 06 07 08 09 10 11 12" at bounding box center [356, 410] width 67 height 33
click at [433, 409] on select "Année 2045 2044 2043 2042 2041 2040 2039 2038 2037 2036 2035 2034 2033 2032 203…" at bounding box center [431, 410] width 75 height 33
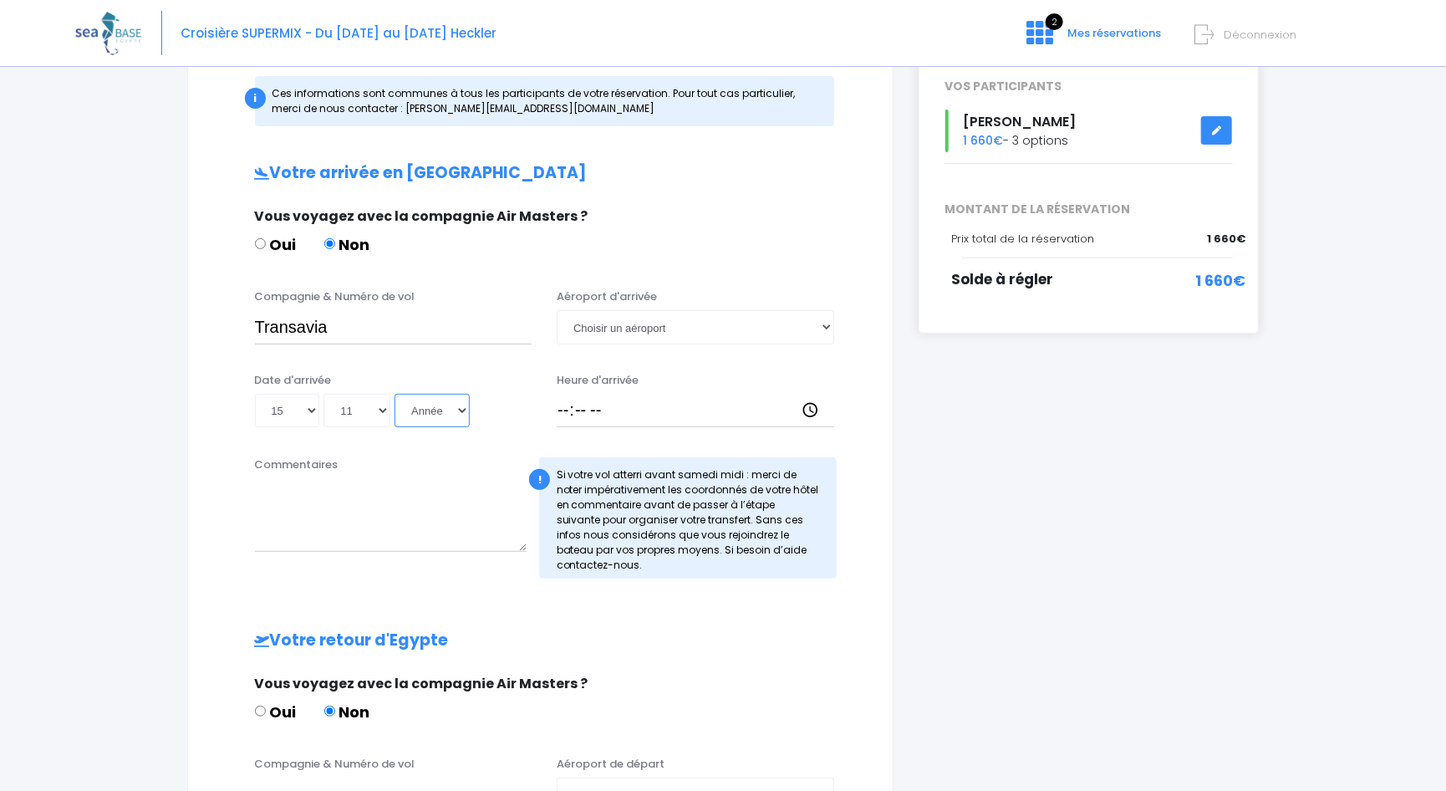
select select "2025"
click at [394, 394] on select "Année 2045 2044 2043 2042 2041 2040 2039 2038 2037 2036 2035 2034 2033 2032 203…" at bounding box center [431, 410] width 75 height 33
type input "2025-11-15"
click at [699, 328] on select "Choisir un aéroport Hurghada Marsa Alam" at bounding box center [695, 326] width 277 height 33
select select "Hurghada"
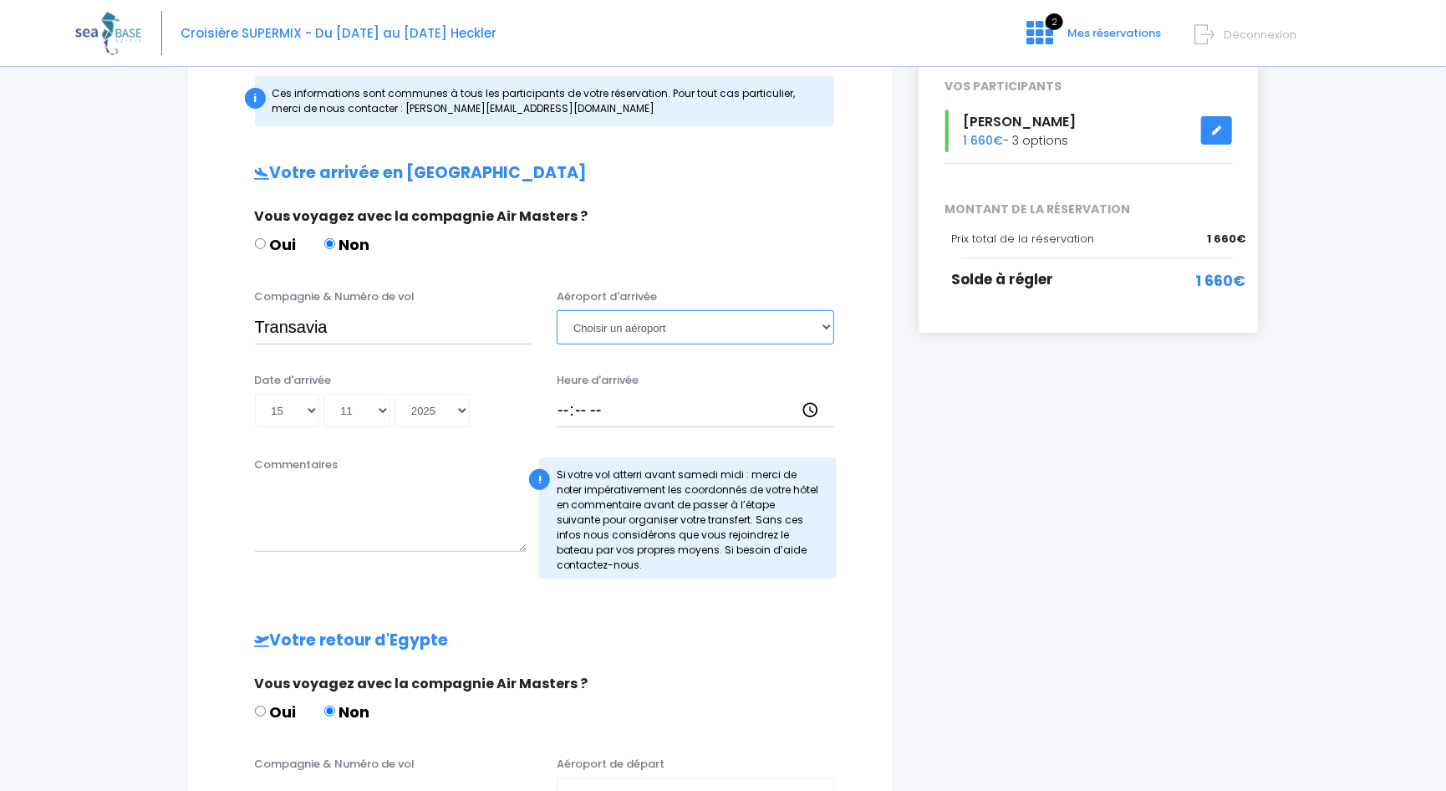
click at [557, 310] on select "Choisir un aéroport Hurghada Marsa Alam" at bounding box center [695, 326] width 277 height 33
click at [669, 409] on input "Heure d'arrivée" at bounding box center [695, 410] width 277 height 33
type input "16:00"
click at [712, 679] on div "Vous voyagez avec la compagnie Air Masters ?" at bounding box center [538, 684] width 567 height 20
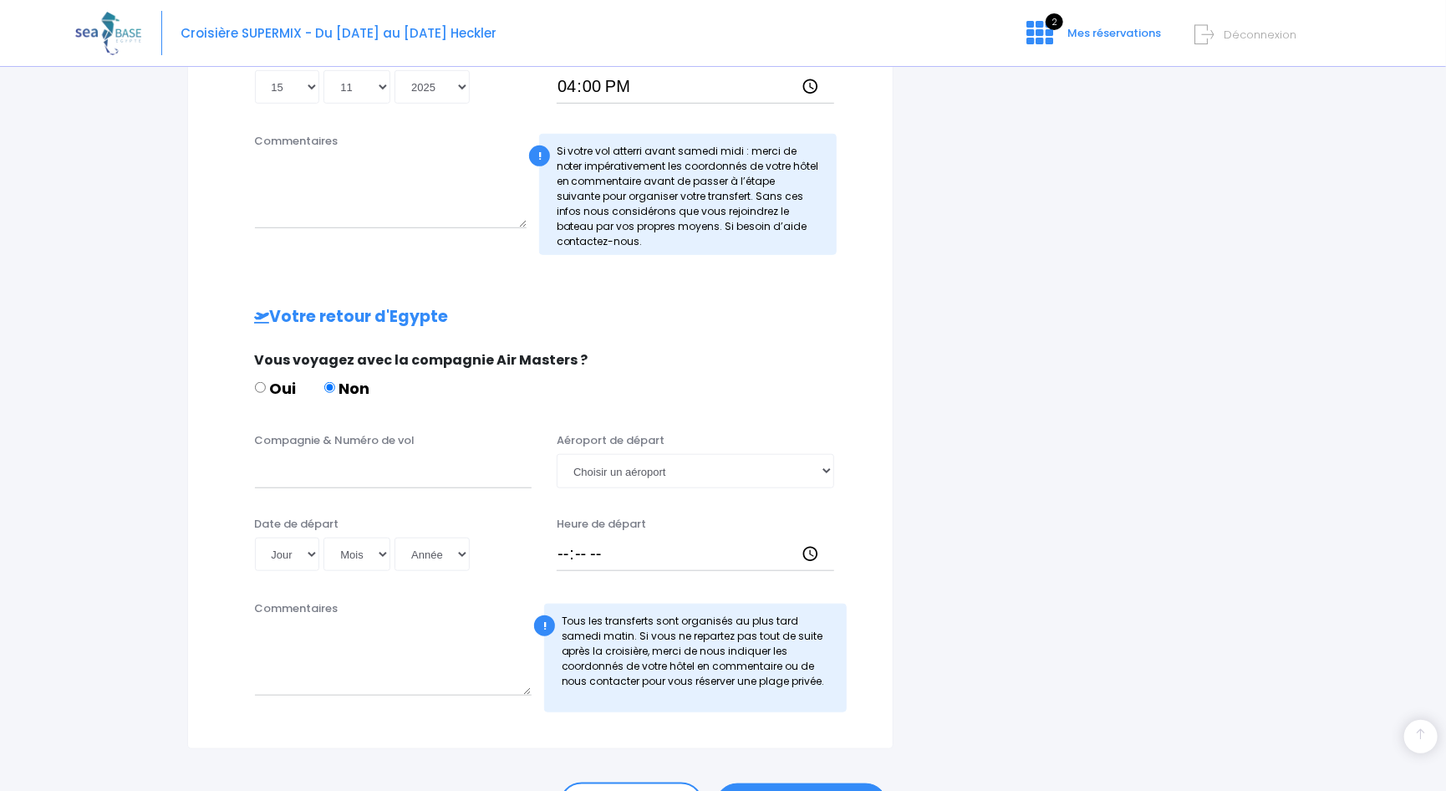
scroll to position [585, 0]
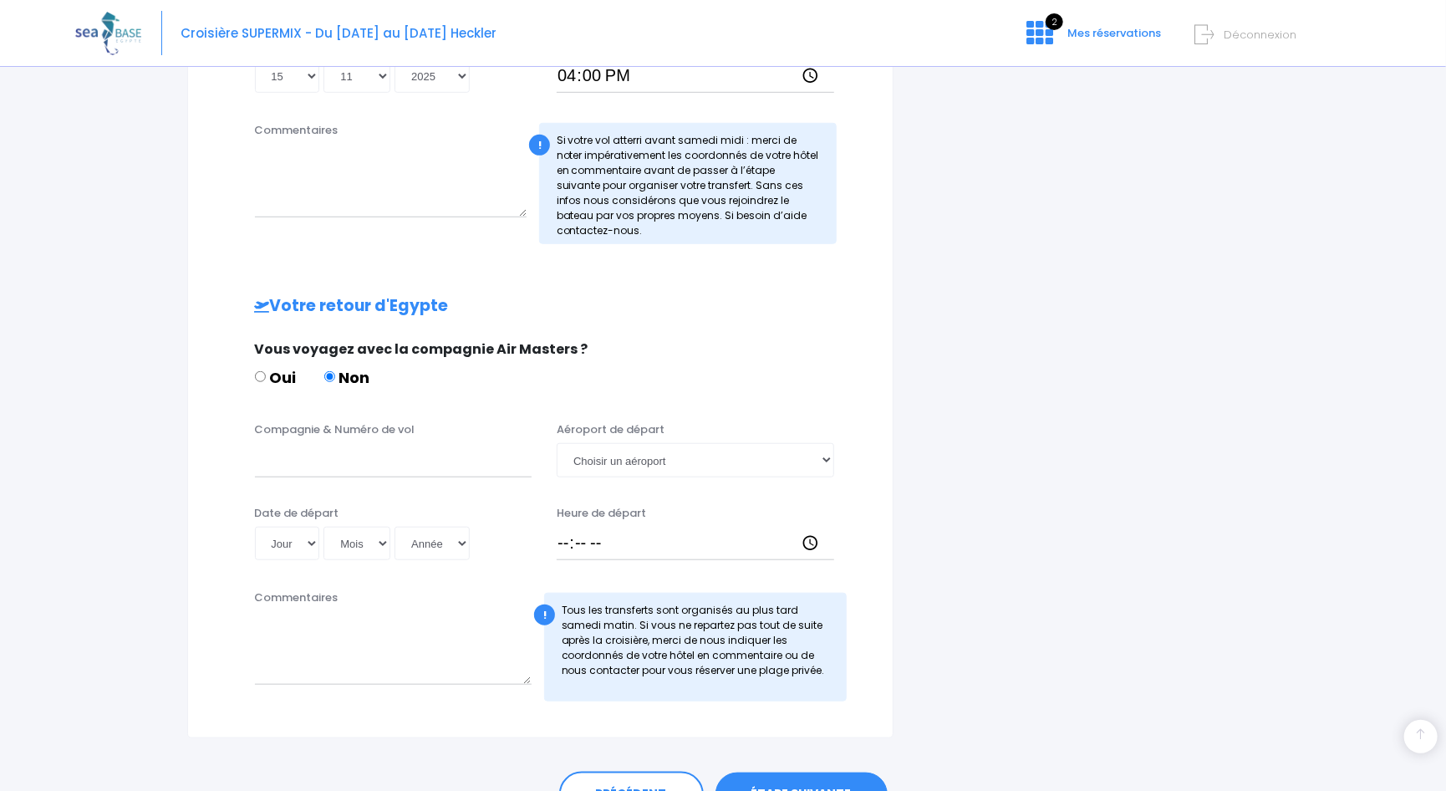
click at [356, 476] on div "Compagnie & Numéro de vol Aéroport de départ Choisir un aéroport Hurghada Marsa…" at bounding box center [540, 454] width 663 height 66
click at [358, 468] on input "Compagnie & Numéro de vol" at bounding box center [393, 459] width 277 height 33
type input "Transavia"
click at [808, 465] on select "Choisir un aéroport Hurghada Marsa Alam" at bounding box center [695, 459] width 277 height 33
select select "Hurghada"
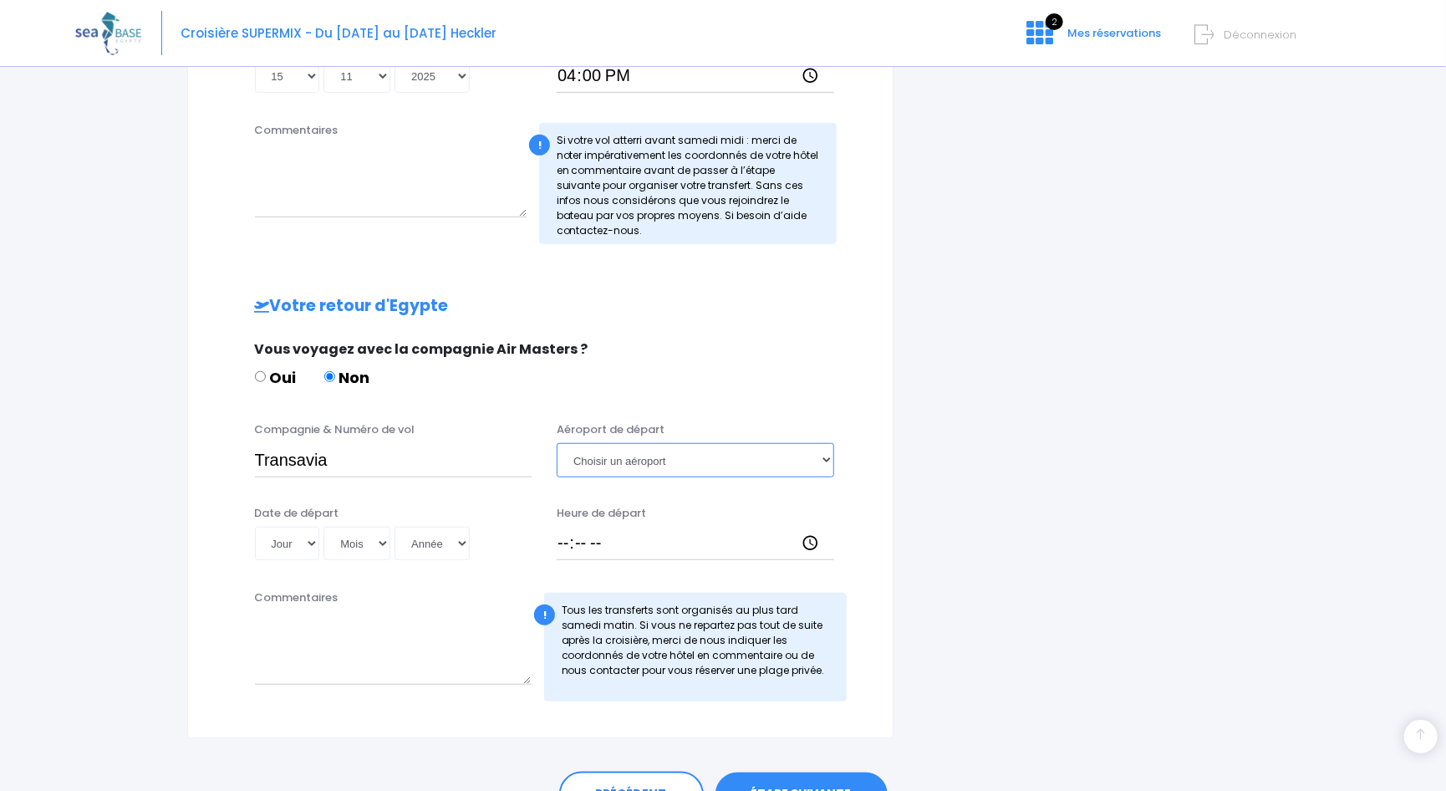
click at [557, 443] on select "Choisir un aéroport Hurghada Marsa Alam" at bounding box center [695, 459] width 277 height 33
click at [287, 548] on select "Jour 01 02 03 04 05 06 07 08 09 10 11 12 13 14 15 16 17 18 19 20 21 22 23 24 25…" at bounding box center [287, 542] width 65 height 33
select select "22"
click at [255, 526] on select "Jour 01 02 03 04 05 06 07 08 09 10 11 12 13 14 15 16 17 18 19 20 21 22 23 24 25…" at bounding box center [287, 542] width 65 height 33
click at [341, 542] on select "Mois 01 02 03 04 05 06 07 08 09 10 11 12" at bounding box center [356, 542] width 67 height 33
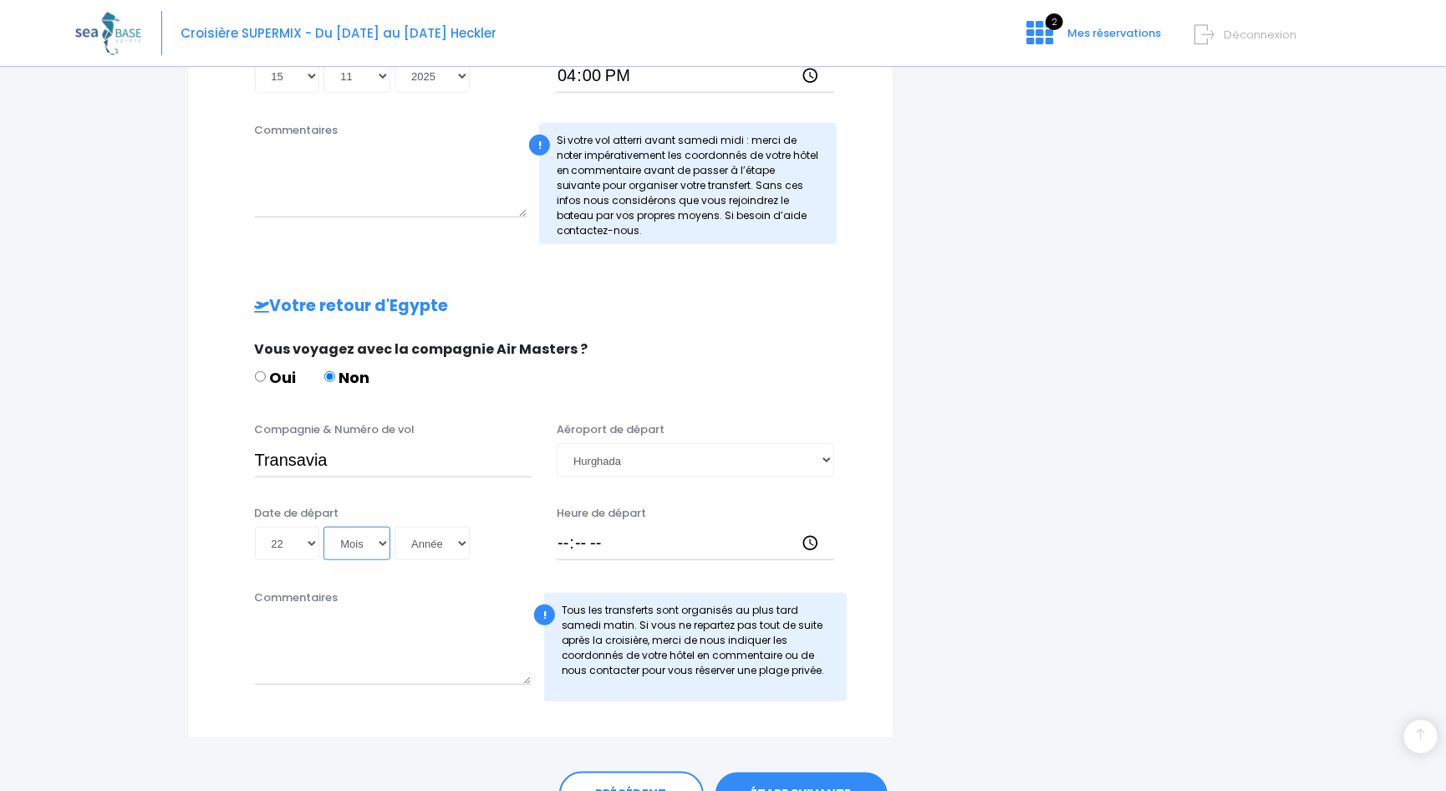
select select "11"
click at [323, 526] on select "Mois 01 02 03 04 05 06 07 08 09 10 11 12" at bounding box center [356, 542] width 67 height 33
click at [412, 546] on select "Année 2045 2044 2043 2042 2041 2040 2039 2038 2037 2036 2035 2034 2033 2032 203…" at bounding box center [431, 542] width 75 height 33
select select "2025"
click at [394, 526] on select "Année 2045 2044 2043 2042 2041 2040 2039 2038 2037 2036 2035 2034 2033 2032 203…" at bounding box center [431, 542] width 75 height 33
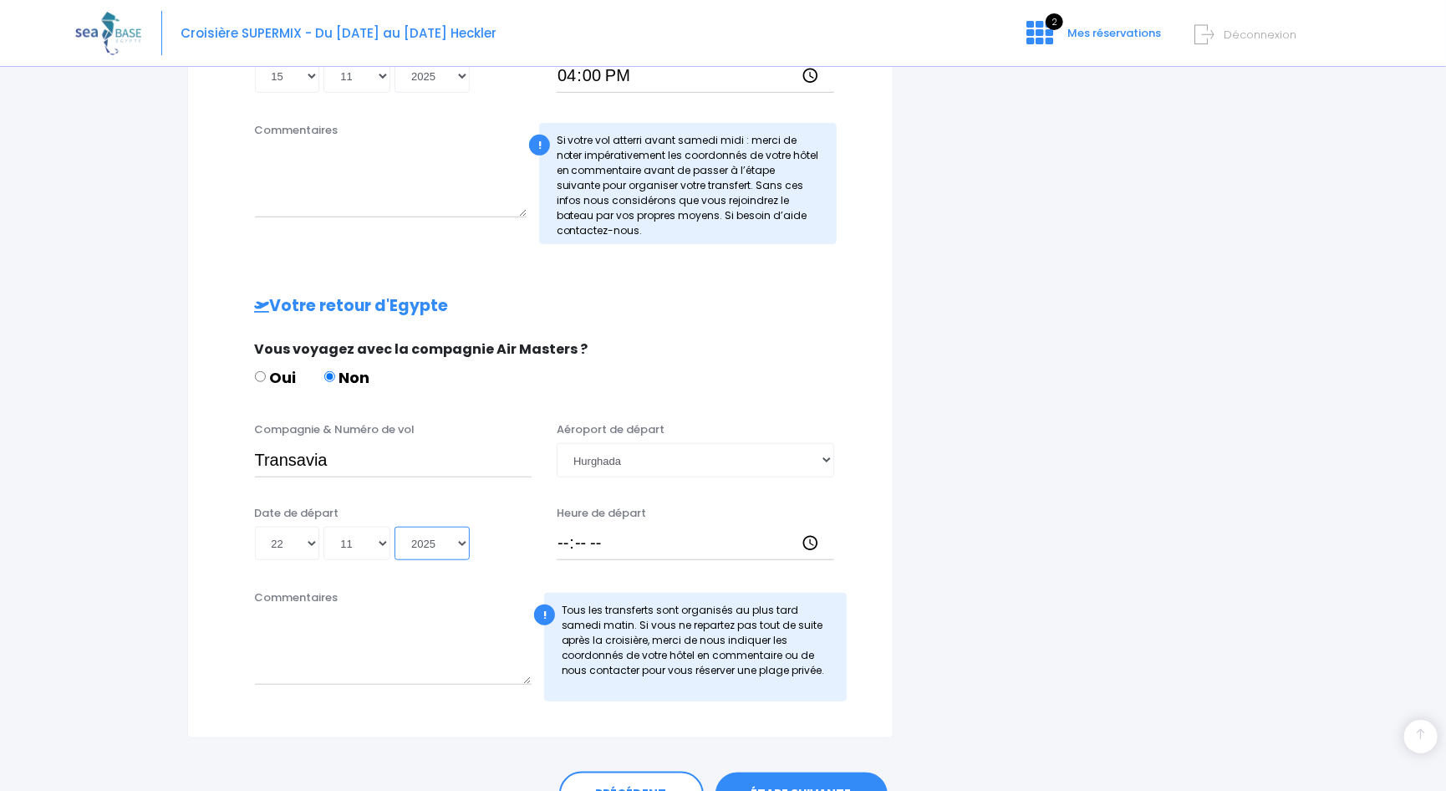
type input "2025-11-22"
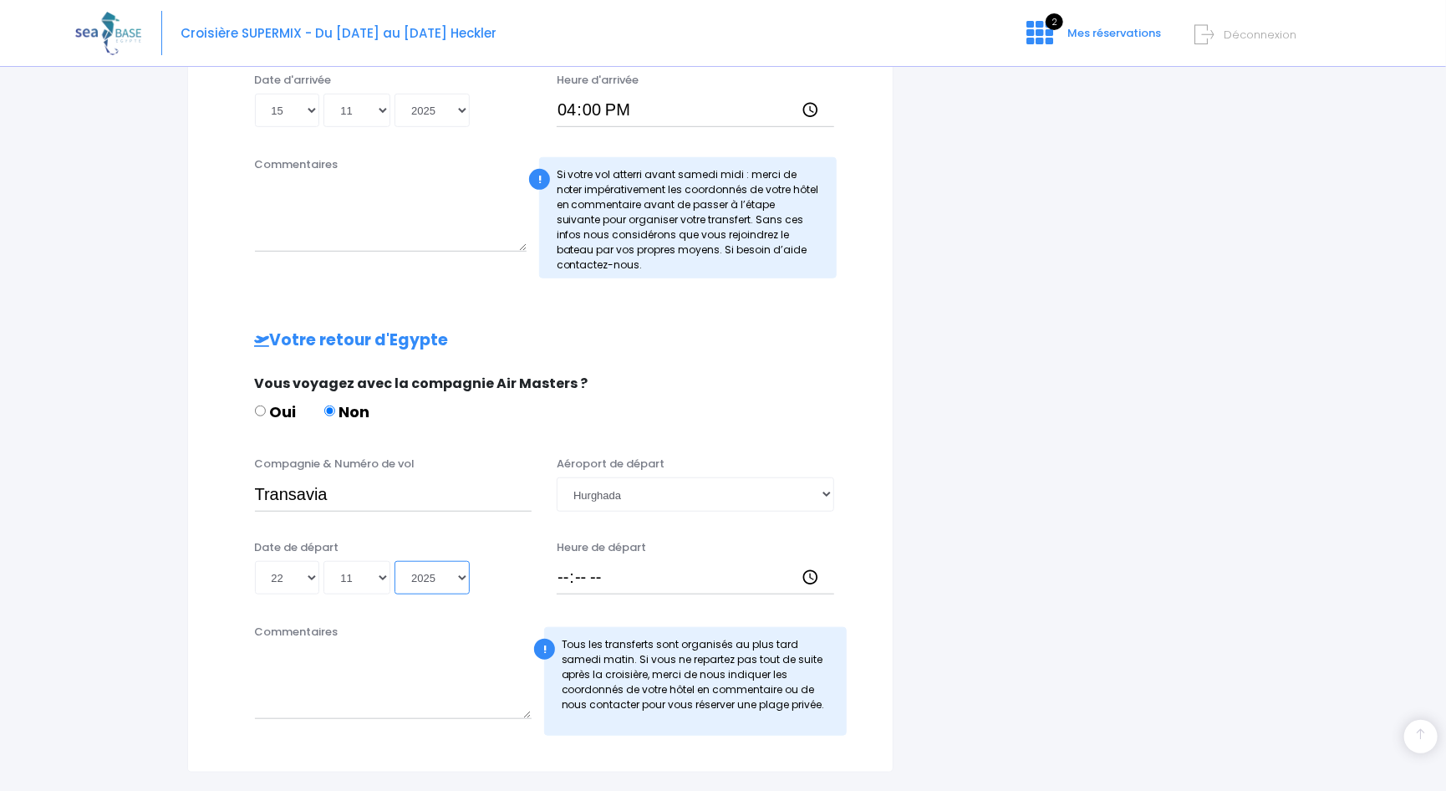
scroll to position [669, 0]
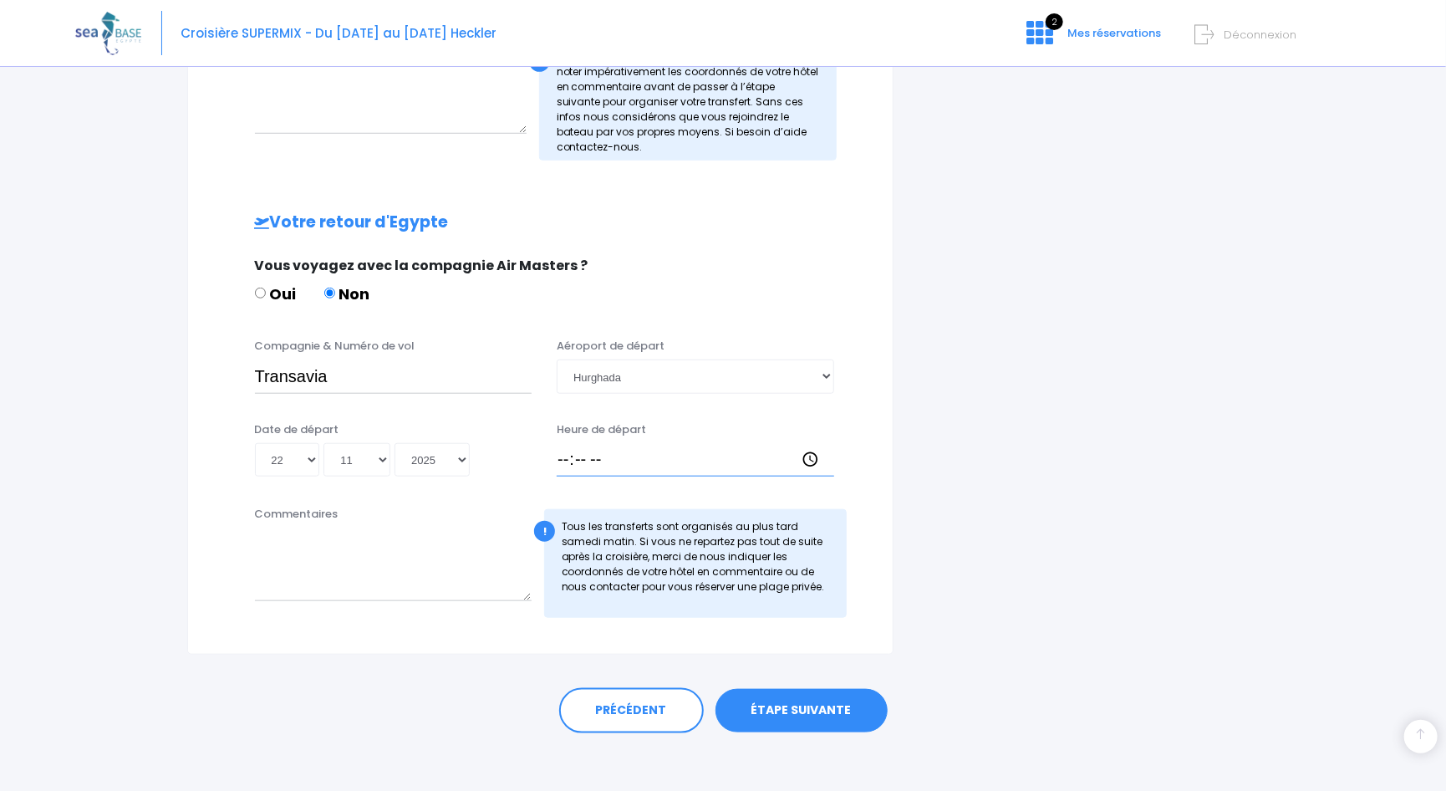
click at [564, 459] on input "Heure de départ" at bounding box center [695, 459] width 277 height 33
type input "17:00"
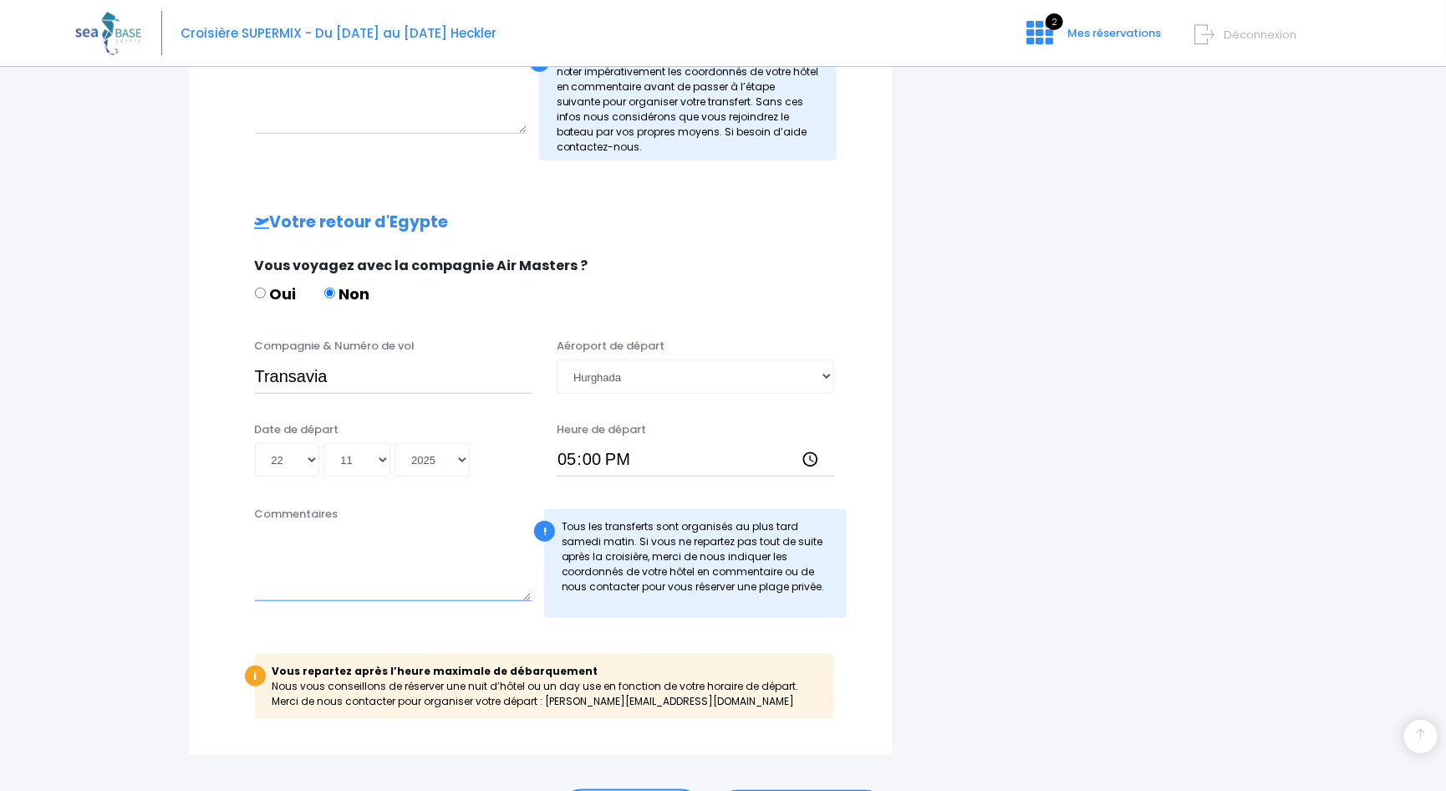
click at [418, 592] on textarea "Commentaires" at bounding box center [393, 564] width 277 height 74
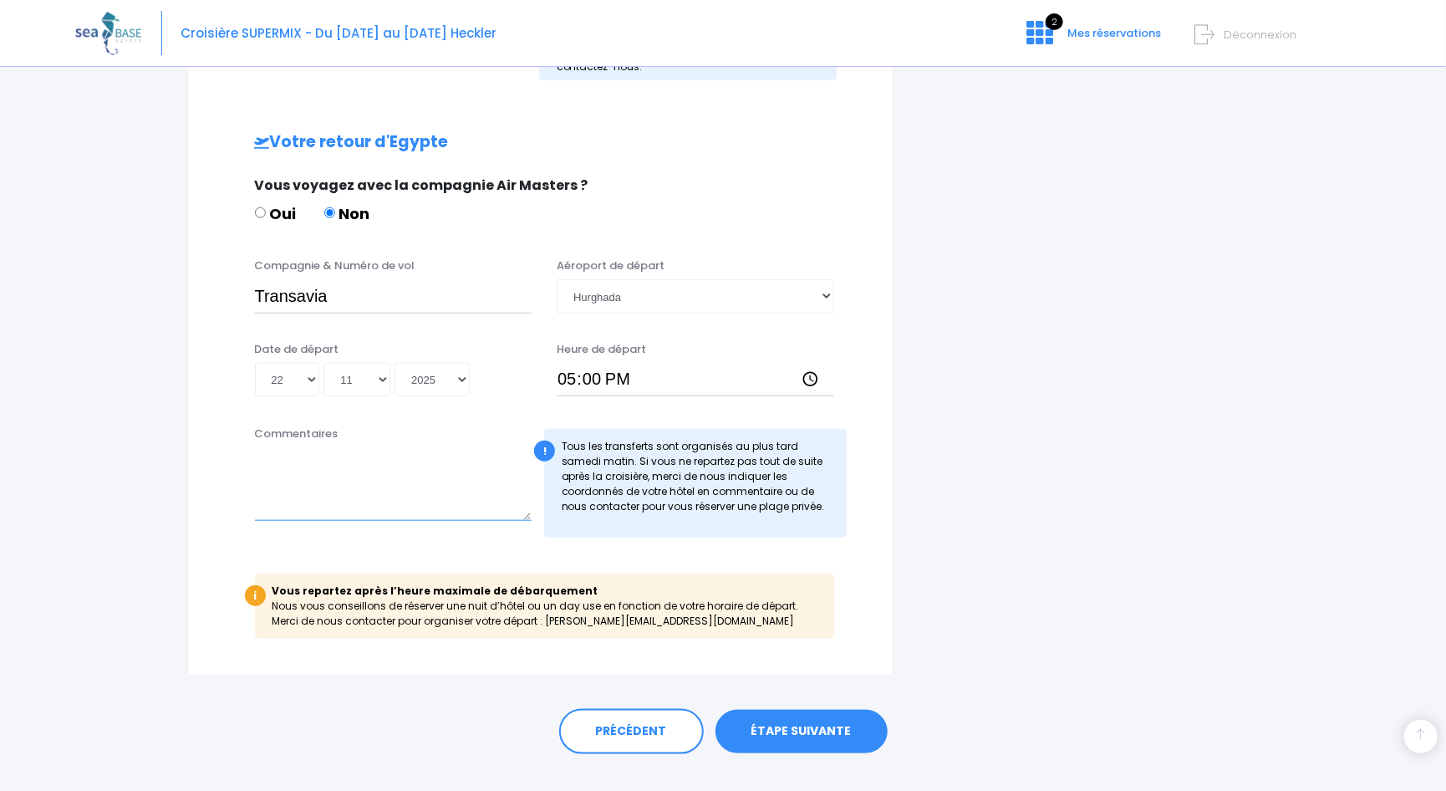
scroll to position [776, 0]
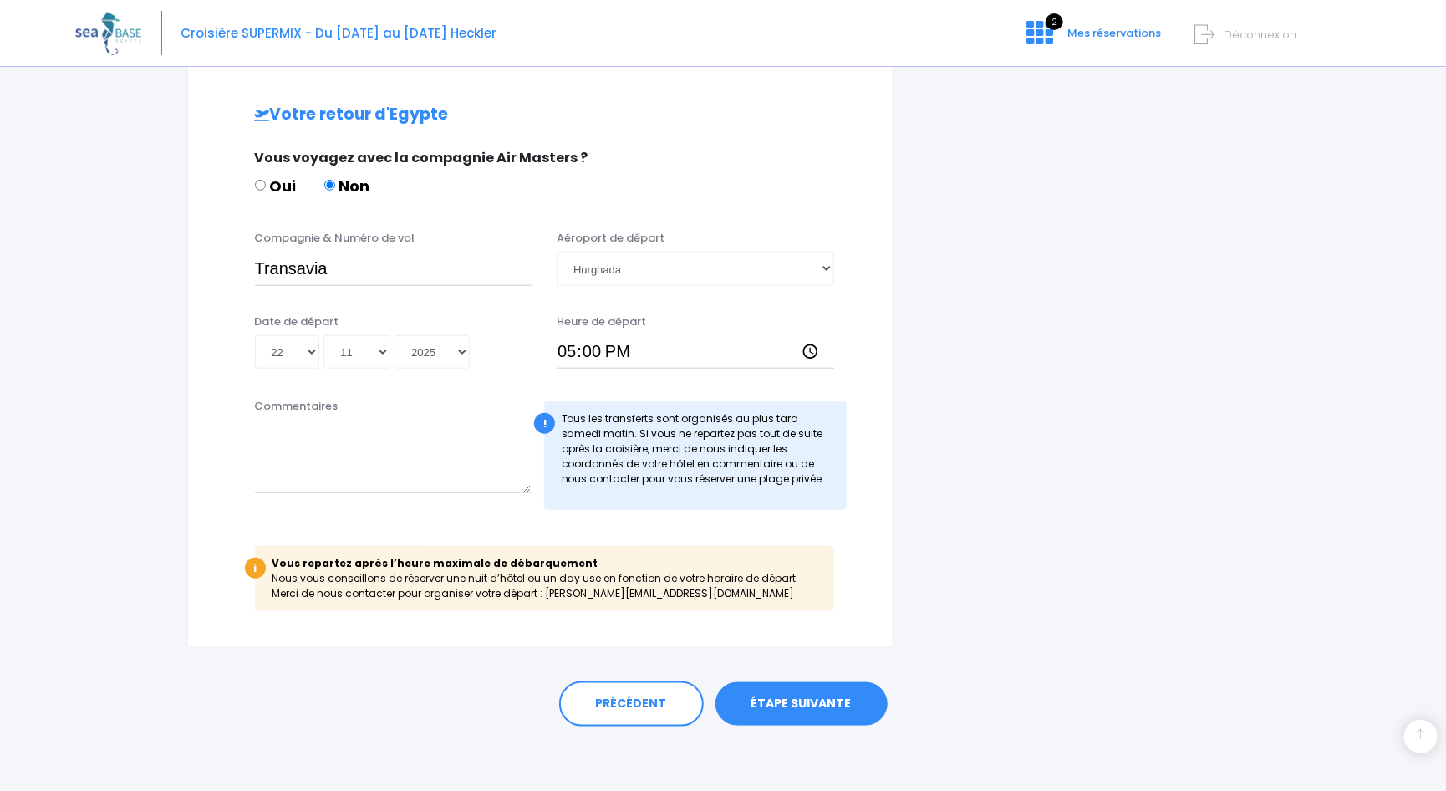
click at [814, 713] on link "ÉTAPE SUIVANTE" at bounding box center [801, 703] width 172 height 43
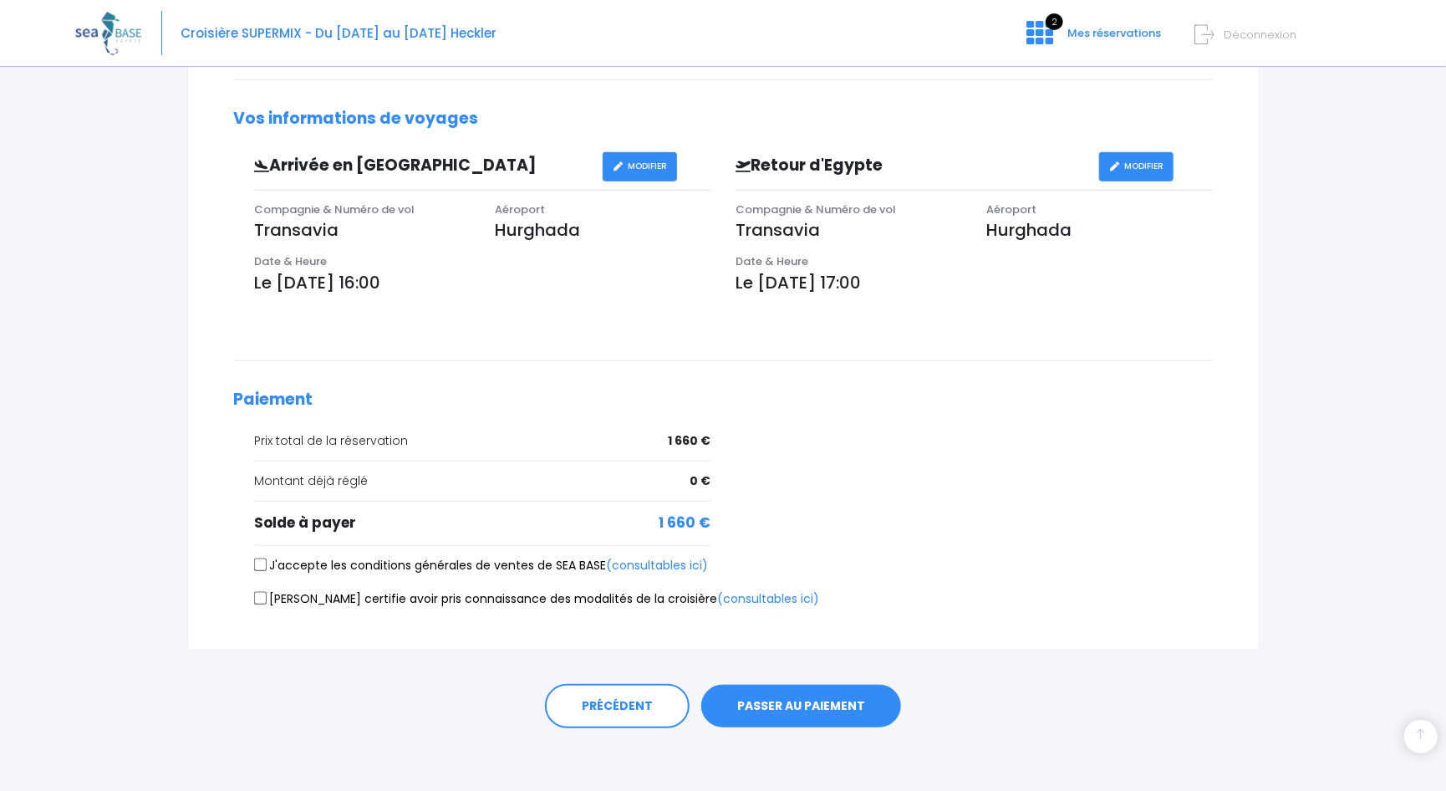
scroll to position [449, 0]
click at [258, 562] on input "J'accepte les conditions générales de ventes de SEA BASE (consultables ici)" at bounding box center [259, 563] width 13 height 13
checkbox input "true"
click at [265, 592] on input "[PERSON_NAME] certifie avoir pris connaissance des modalités de la croisière (c…" at bounding box center [259, 597] width 13 height 13
checkbox input "true"
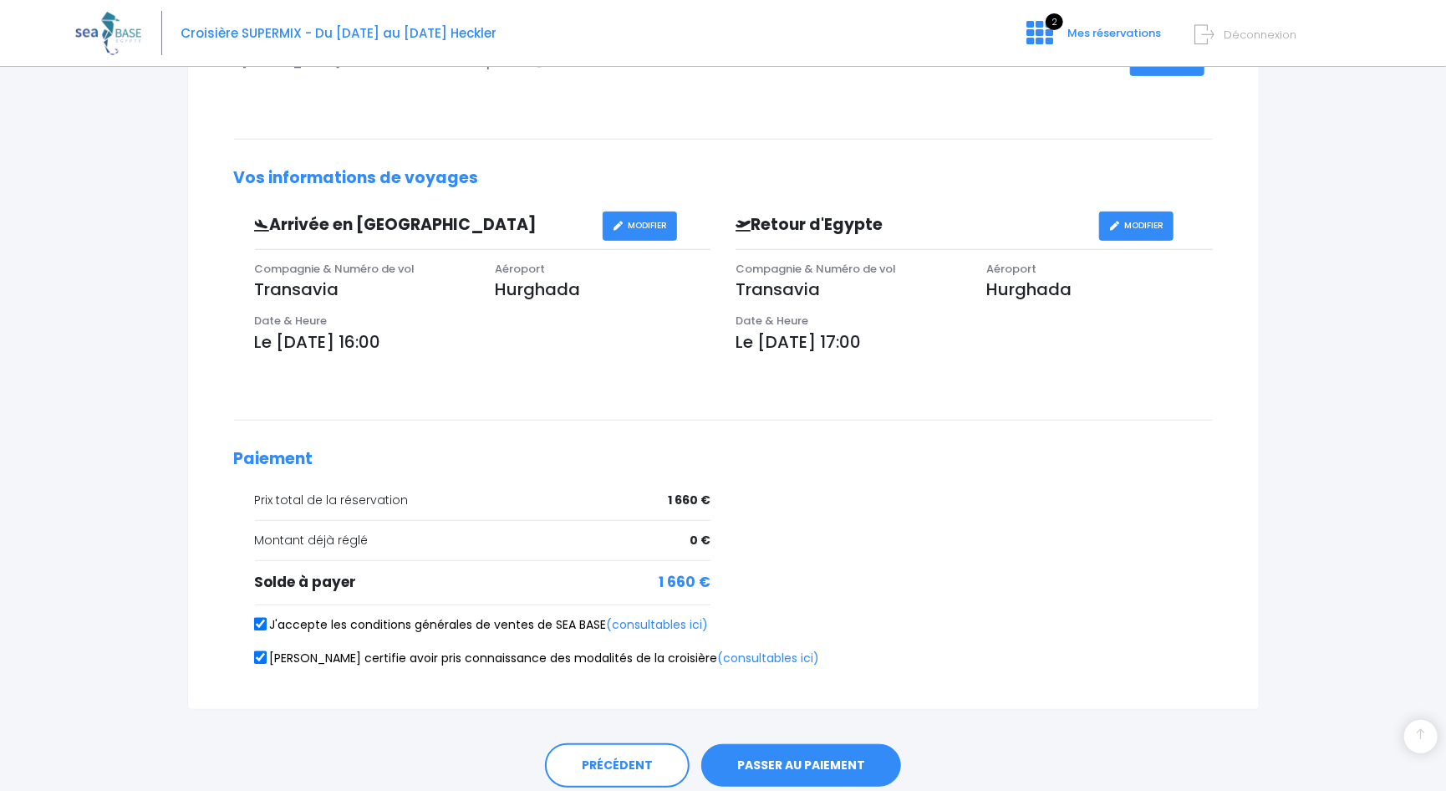
scroll to position [418, 0]
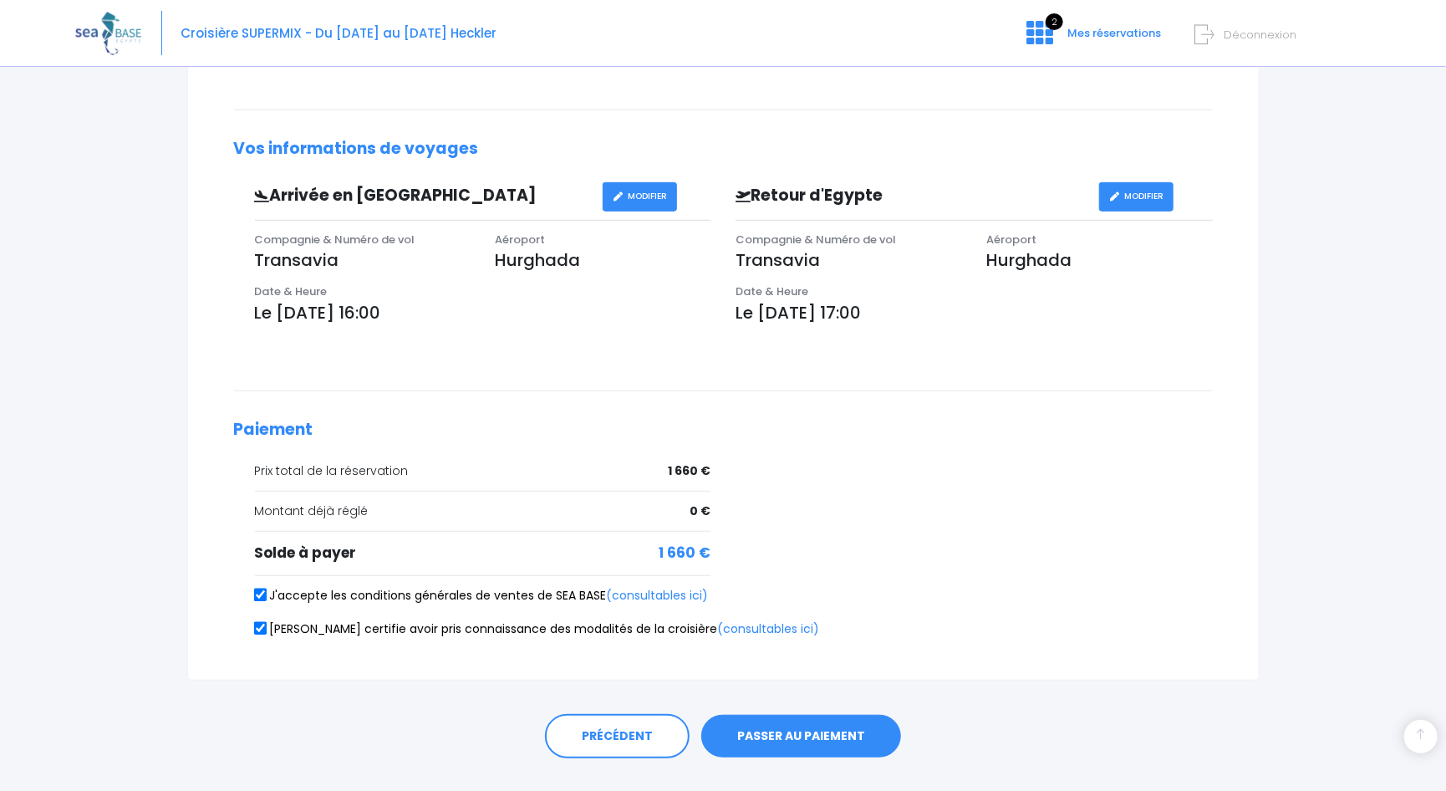
click at [809, 740] on button "PASSER AU PAIEMENT" at bounding box center [801, 735] width 200 height 43
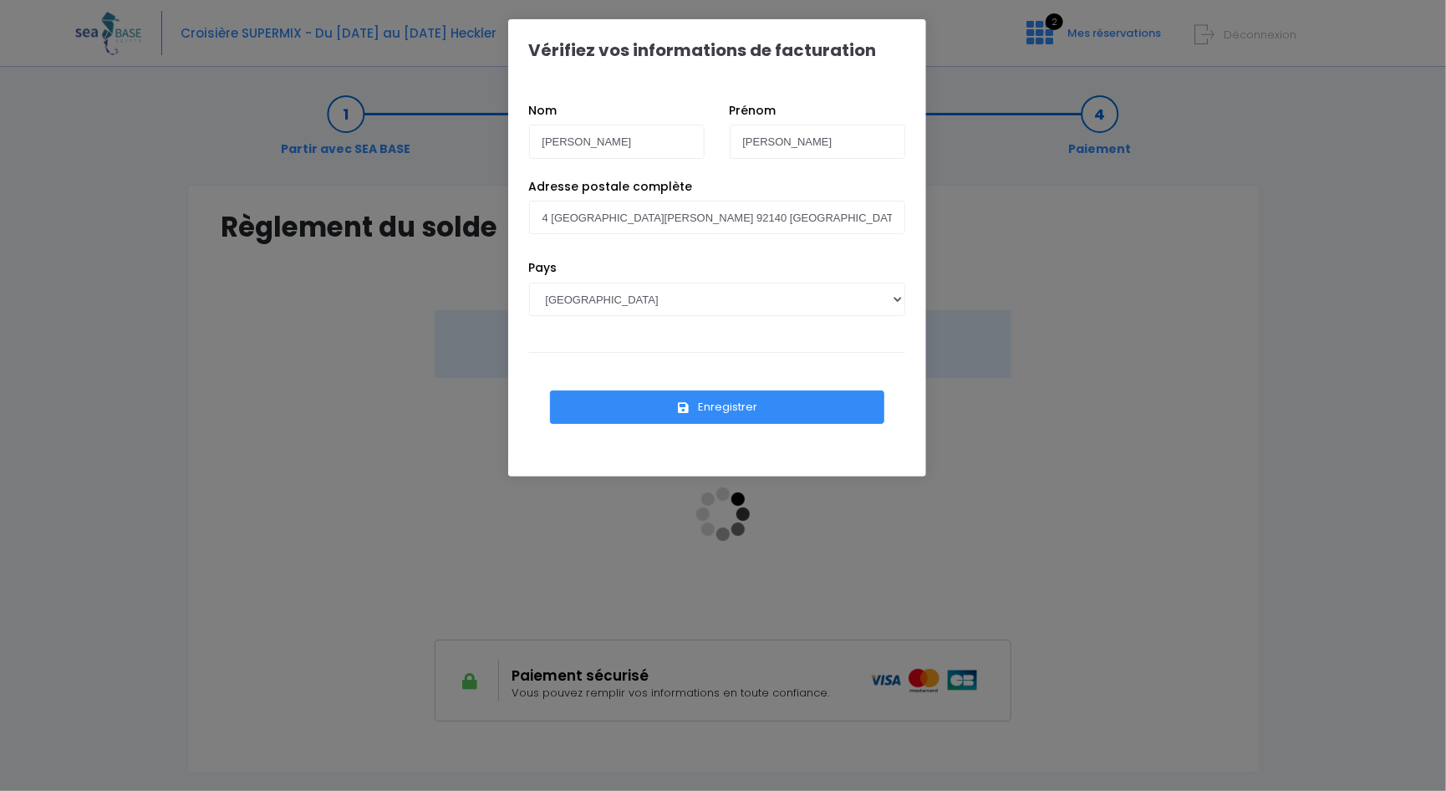
click at [740, 405] on button "Enregistrer" at bounding box center [717, 406] width 334 height 33
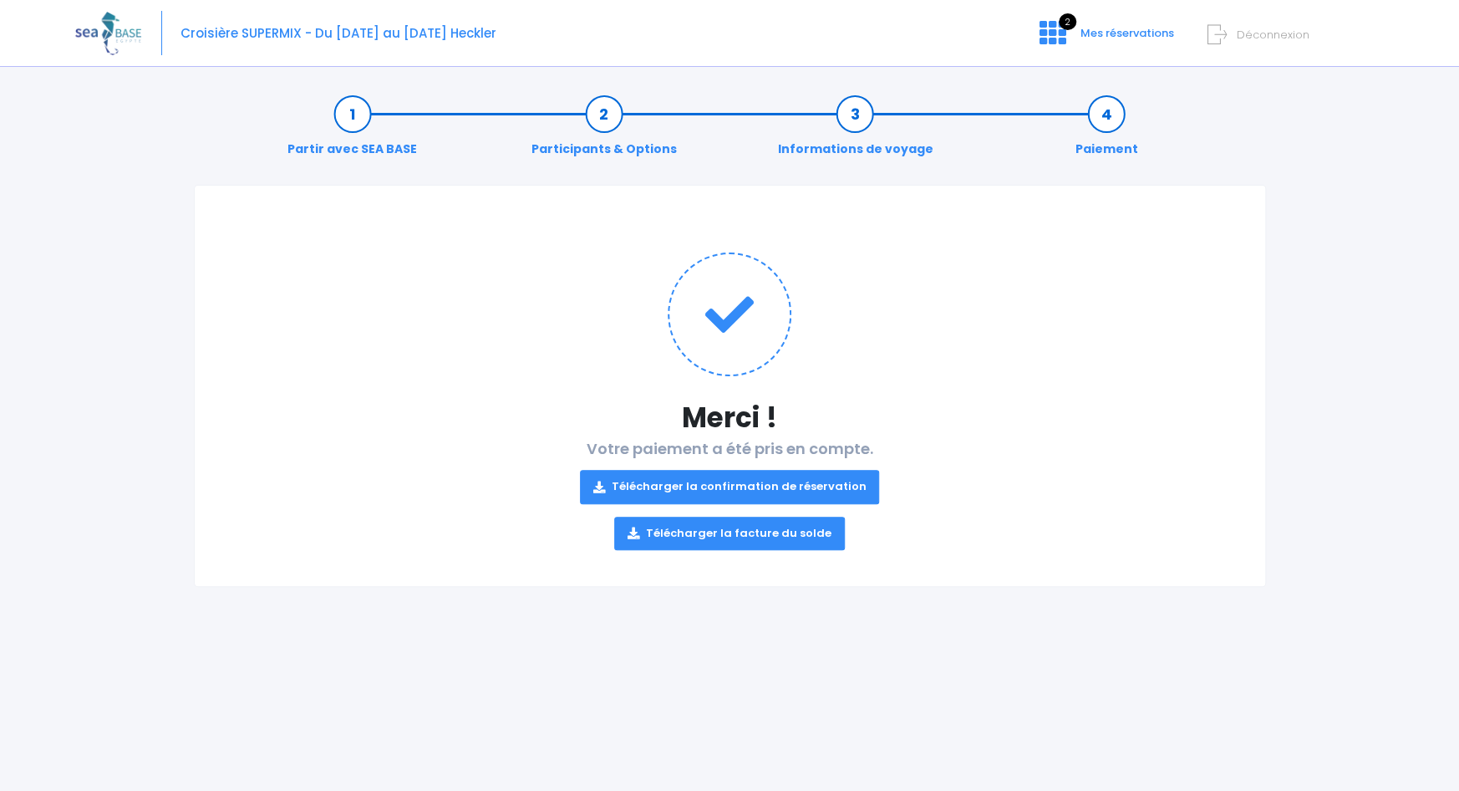
click at [685, 479] on link "Télécharger la confirmation de réservation" at bounding box center [730, 486] width 300 height 33
click at [709, 530] on link "Télécharger la facture du solde" at bounding box center [729, 532] width 231 height 33
click at [822, 333] on h1 at bounding box center [730, 314] width 1004 height 124
click at [1055, 28] on icon at bounding box center [1053, 32] width 27 height 27
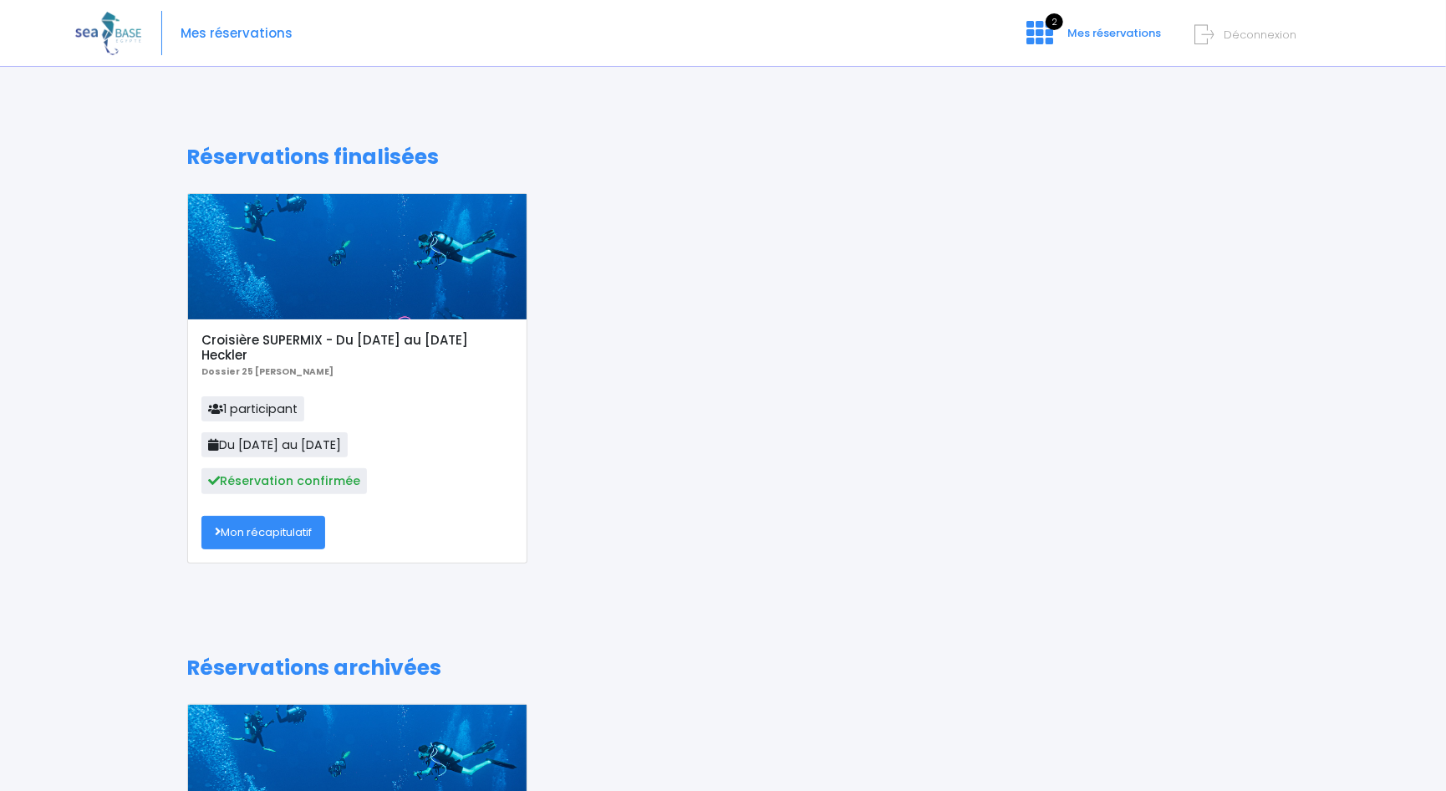
click at [270, 522] on link "Mon récapitulatif" at bounding box center [263, 532] width 124 height 33
click at [237, 33] on span "Mes réservations" at bounding box center [237, 33] width 112 height 0
click at [114, 38] on img at bounding box center [108, 33] width 66 height 43
click at [107, 26] on img at bounding box center [108, 33] width 66 height 43
click at [1217, 33] on form "Déconnexion" at bounding box center [1280, 31] width 158 height 19
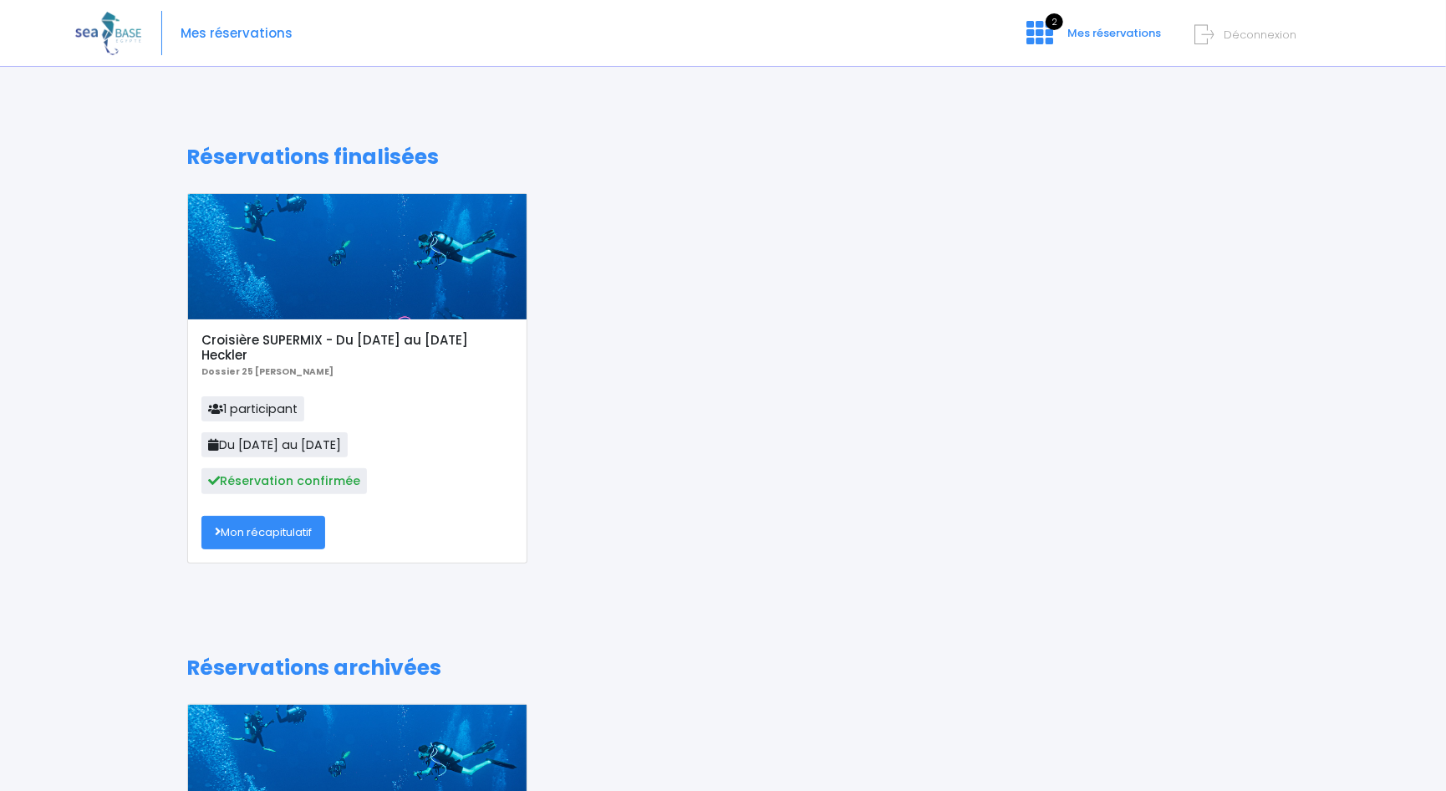
click at [1245, 35] on span "Déconnexion" at bounding box center [1259, 35] width 73 height 16
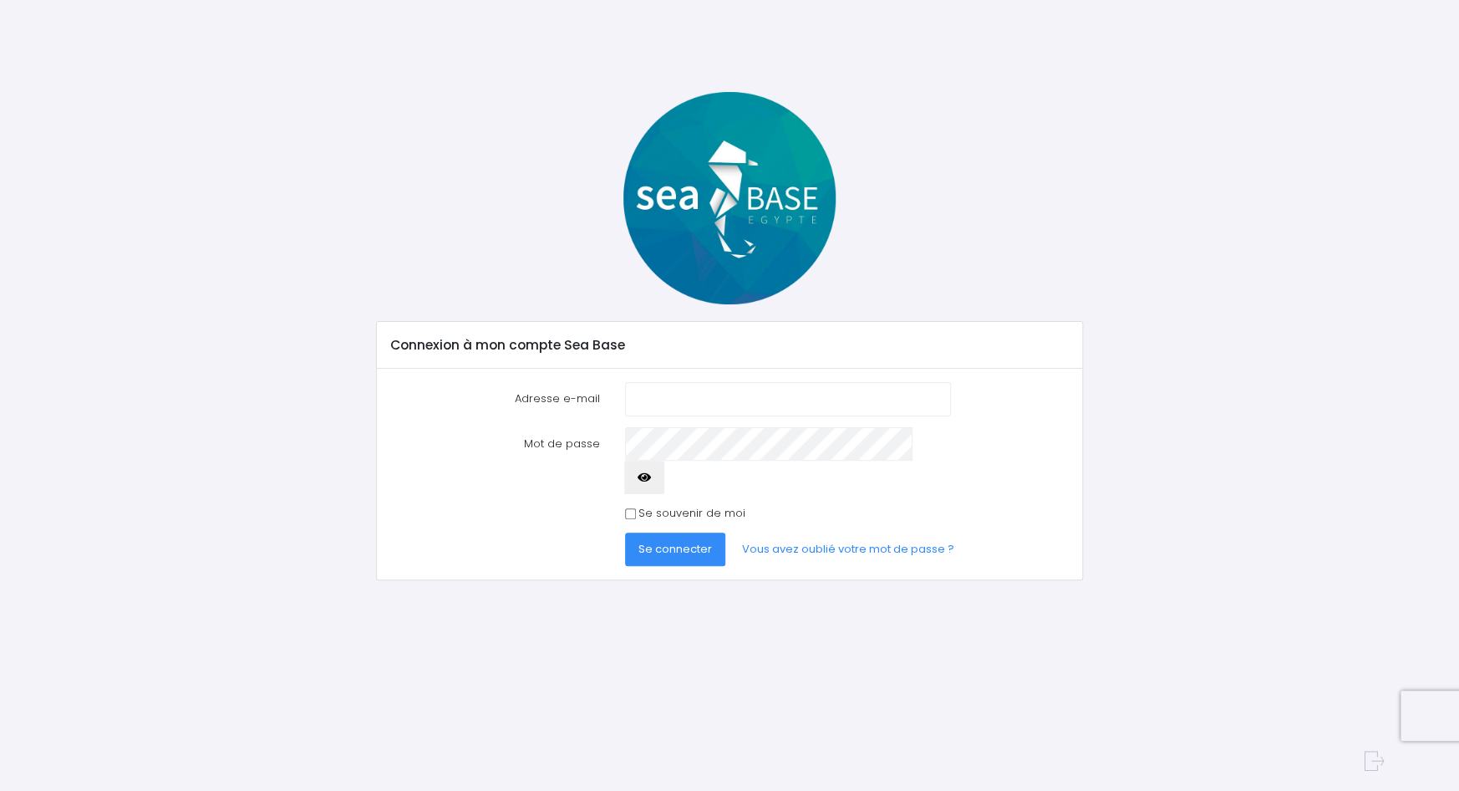
type input "[EMAIL_ADDRESS][DOMAIN_NAME]"
drag, startPoint x: 730, startPoint y: 200, endPoint x: 566, endPoint y: 101, distance: 191.2
click at [729, 200] on img at bounding box center [729, 198] width 212 height 212
